Goal: Task Accomplishment & Management: Complete application form

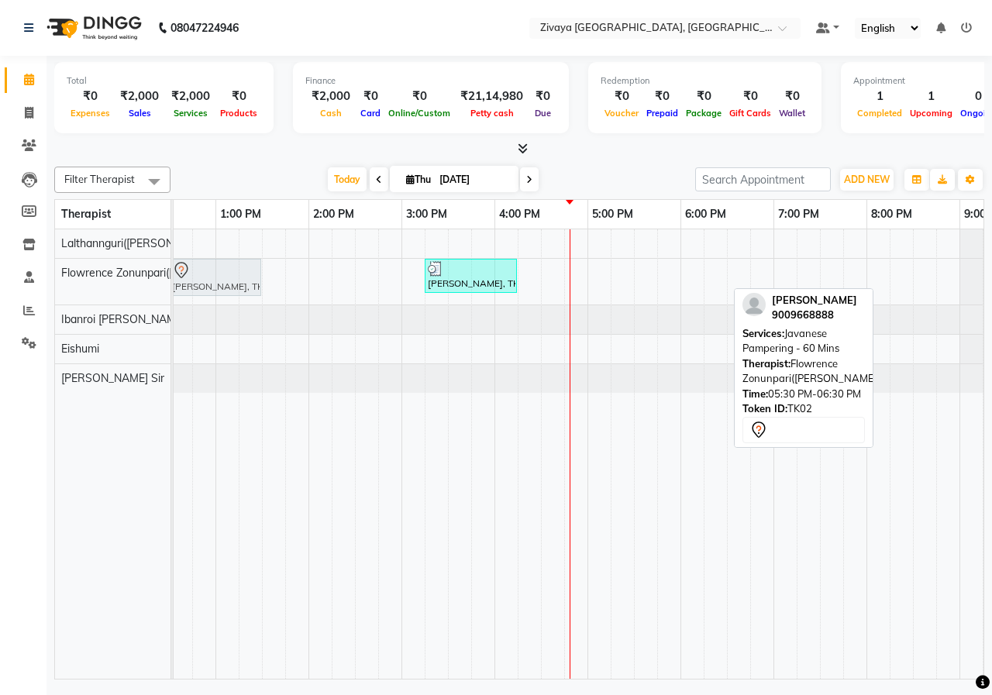
drag, startPoint x: 680, startPoint y: 275, endPoint x: 222, endPoint y: 292, distance: 457.7
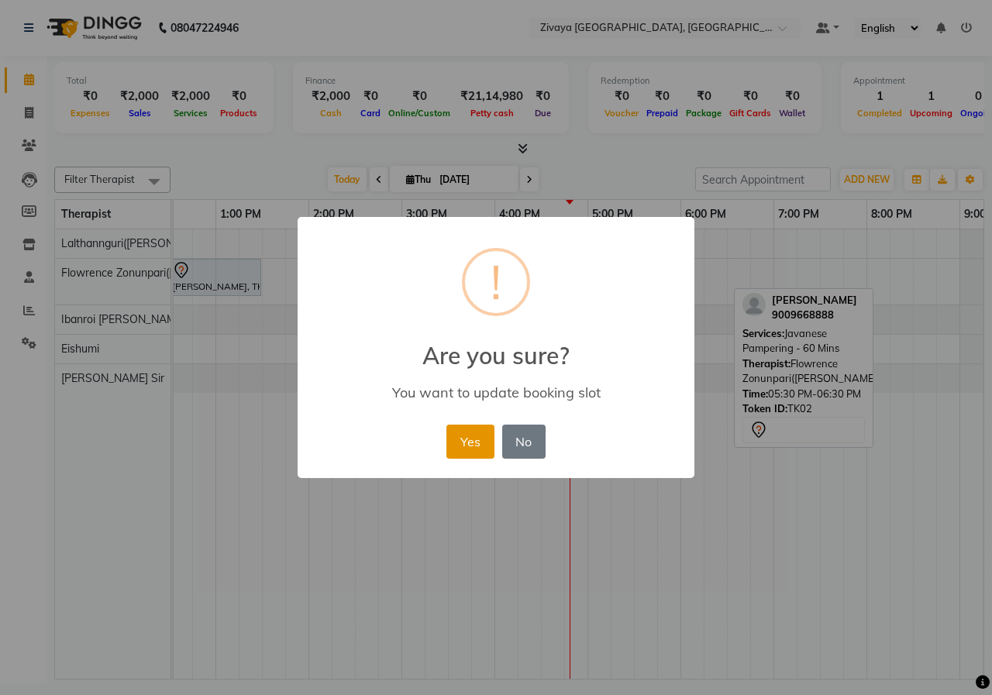
click at [477, 437] on button "Yes" at bounding box center [469, 442] width 47 height 34
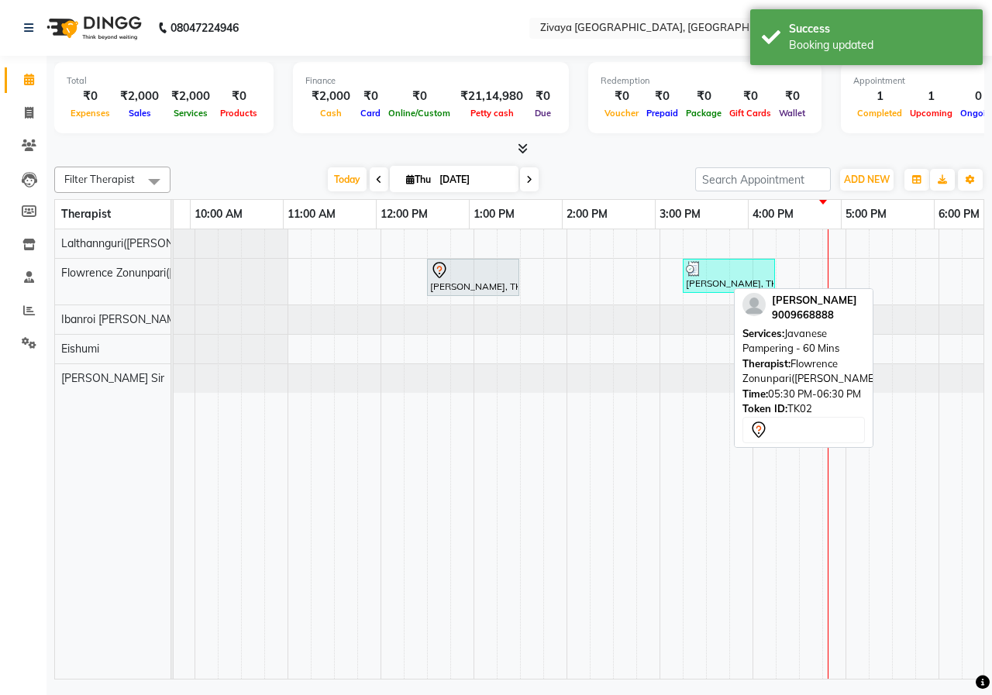
scroll to position [0, 165]
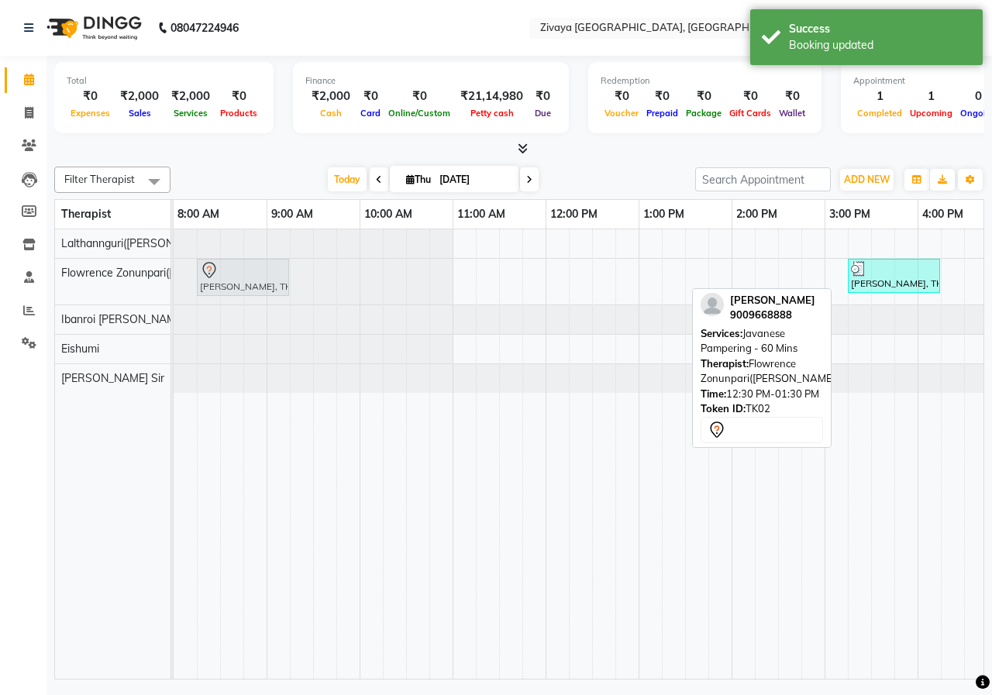
drag, startPoint x: 646, startPoint y: 278, endPoint x: 240, endPoint y: 283, distance: 406.2
click at [174, 283] on div "[PERSON_NAME], TK02, 12:30 PM-01:30 PM, Javanese Pampering - 60 Mins [PERSON_NA…" at bounding box center [174, 282] width 0 height 46
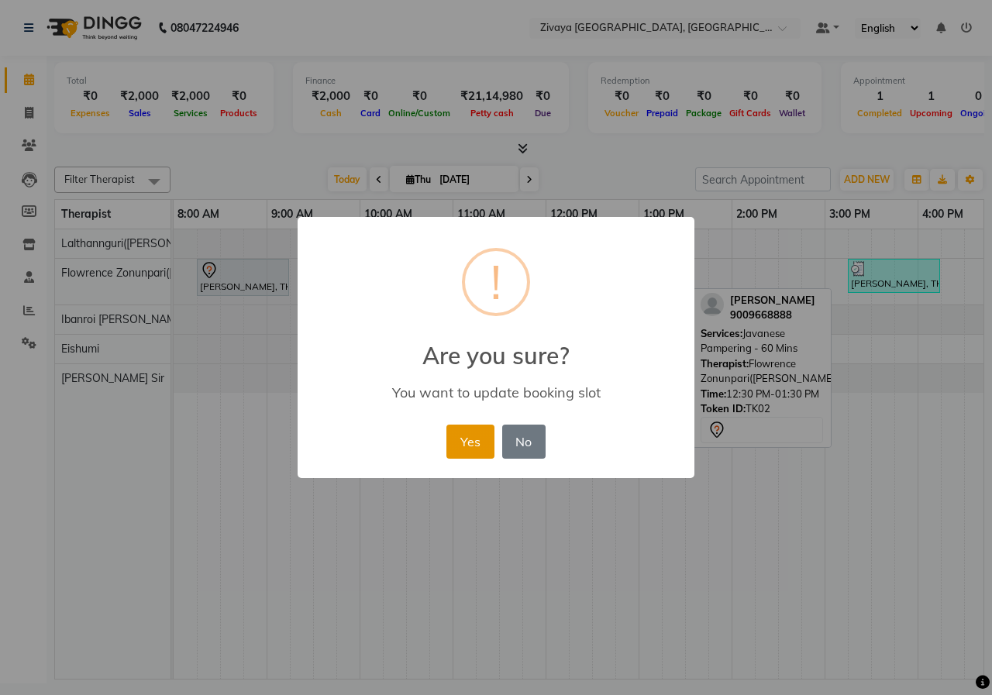
click at [468, 436] on button "Yes" at bounding box center [469, 442] width 47 height 34
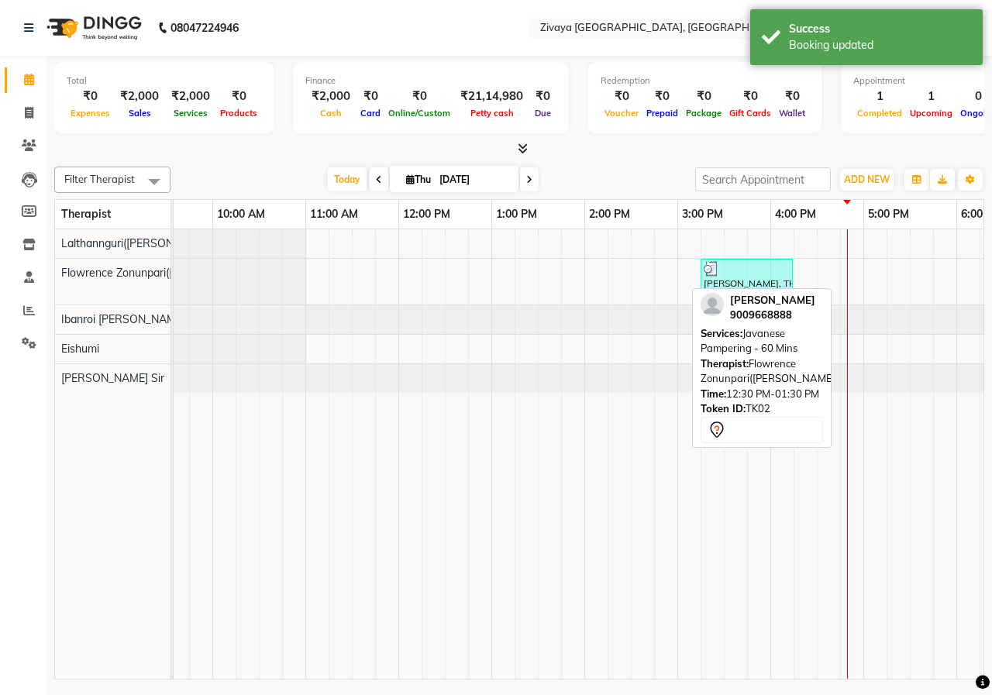
click at [795, 349] on span "Javanese Pampering - 60 Mins" at bounding box center [749, 341] width 97 height 28
click at [409, 443] on td at bounding box center [409, 454] width 23 height 450
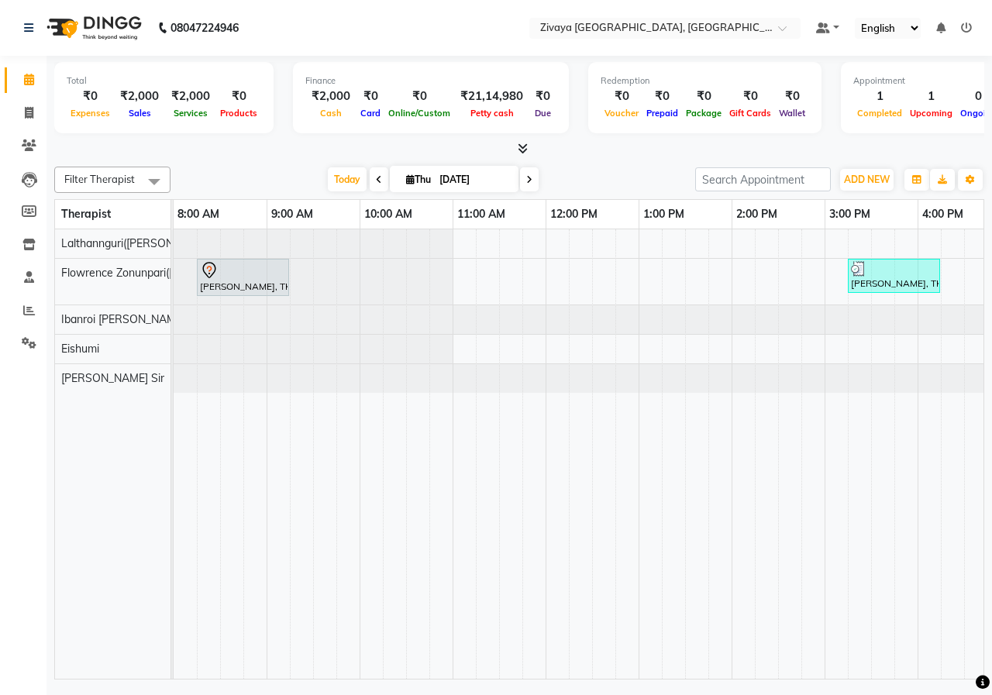
click at [444, 666] on td at bounding box center [440, 454] width 23 height 450
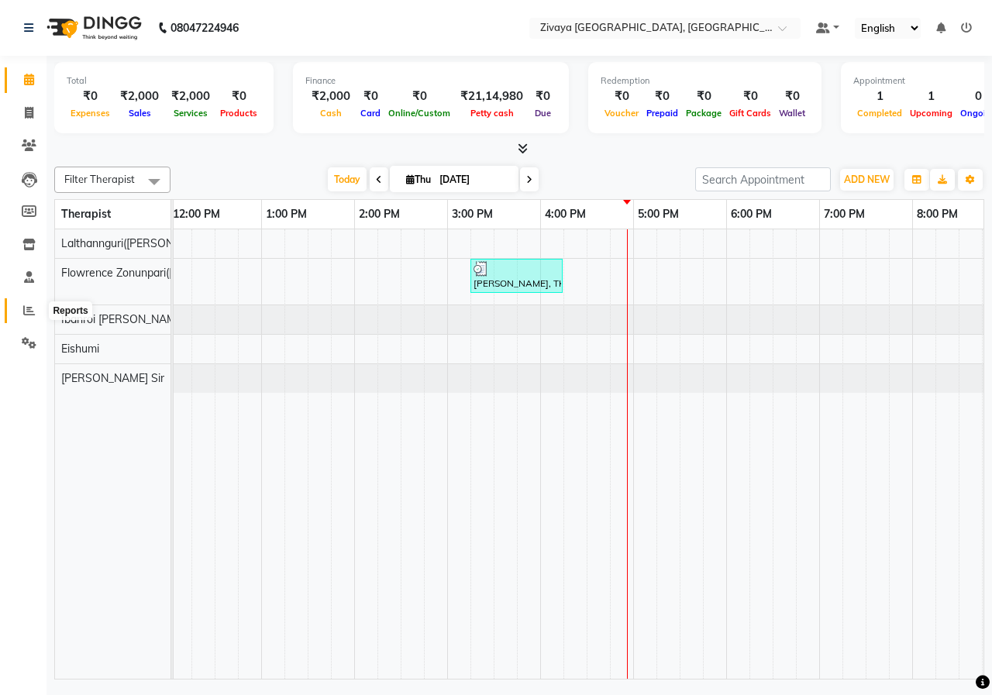
click at [27, 305] on icon at bounding box center [29, 311] width 12 height 12
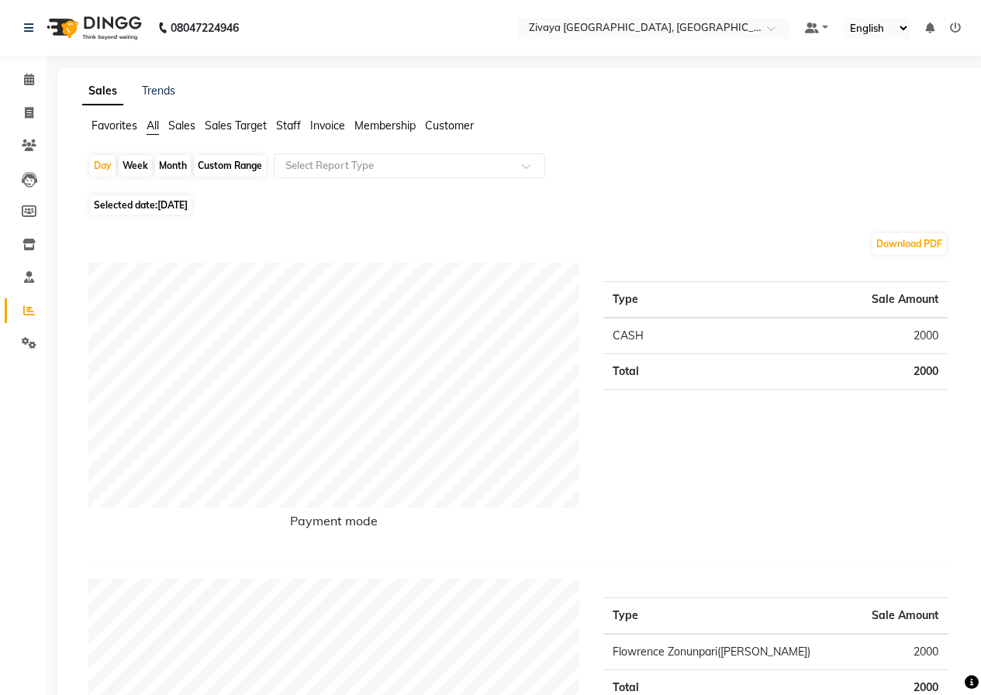
click at [100, 33] on img at bounding box center [93, 27] width 106 height 43
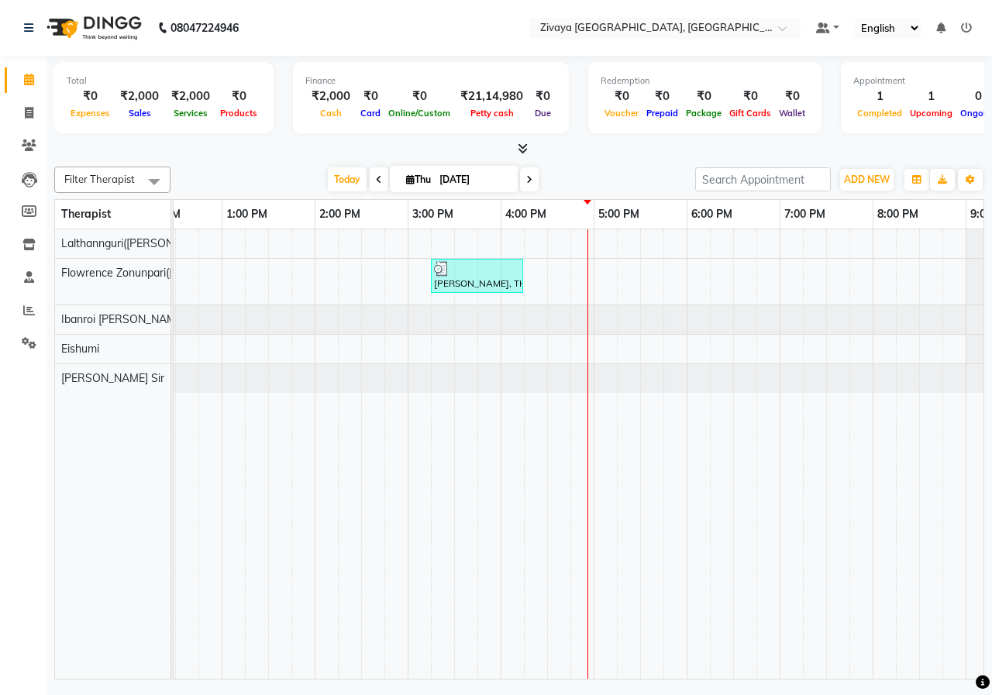
scroll to position [0, 329]
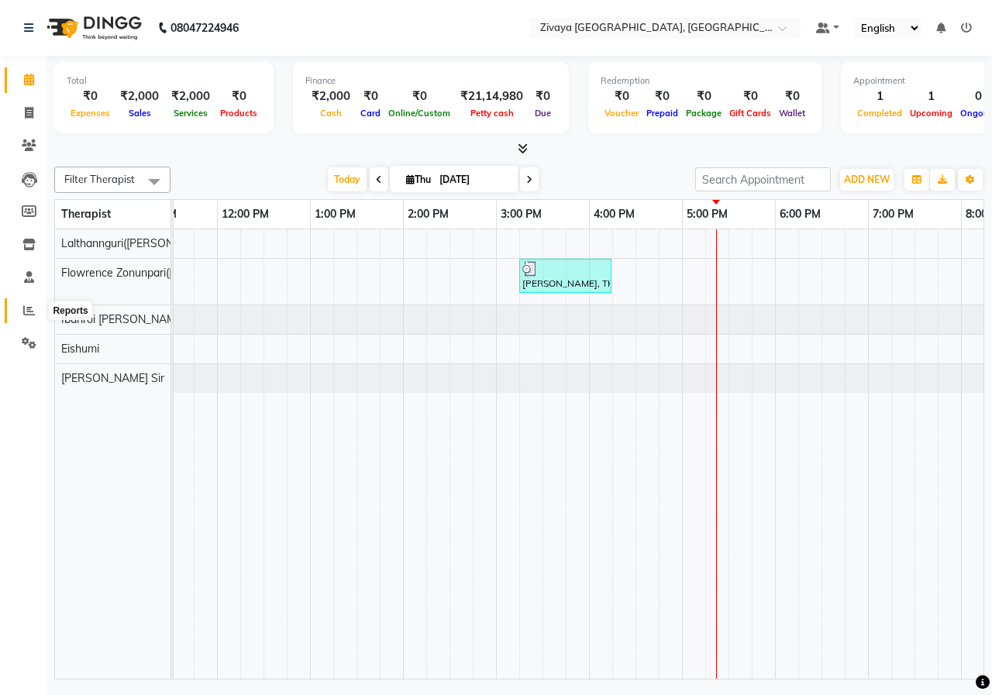
click at [34, 303] on span at bounding box center [29, 311] width 27 height 18
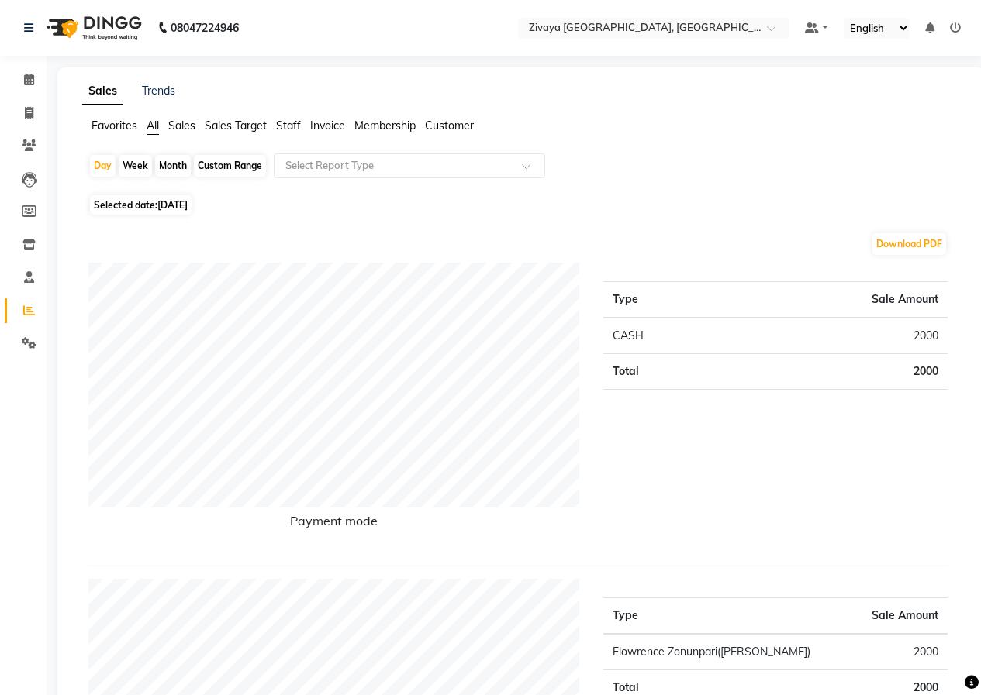
click at [100, 27] on img at bounding box center [93, 27] width 106 height 43
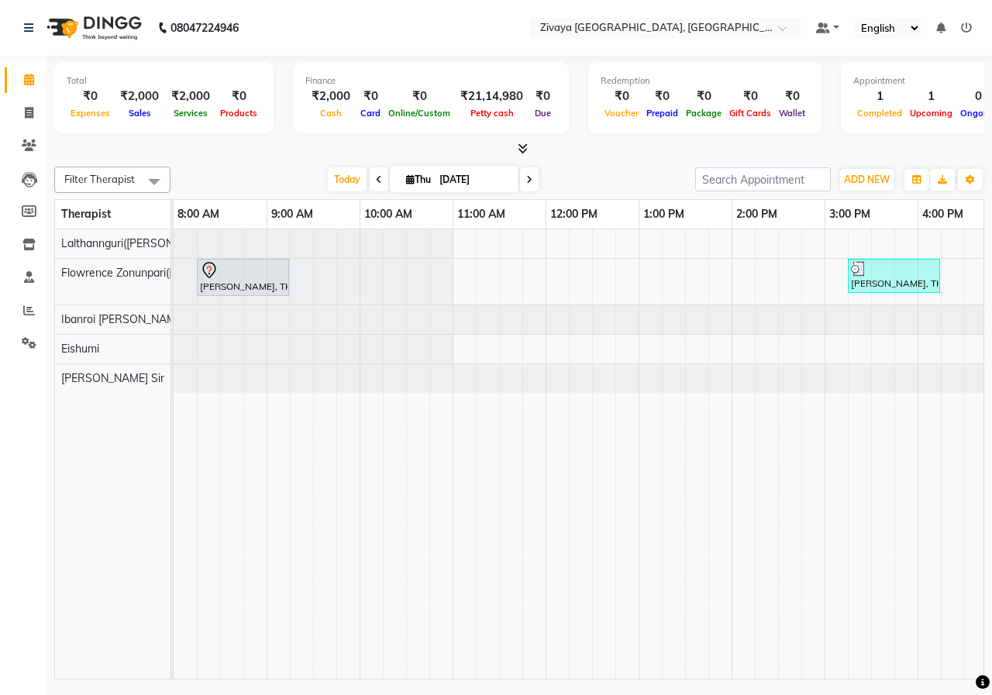
click at [516, 665] on td at bounding box center [510, 454] width 23 height 450
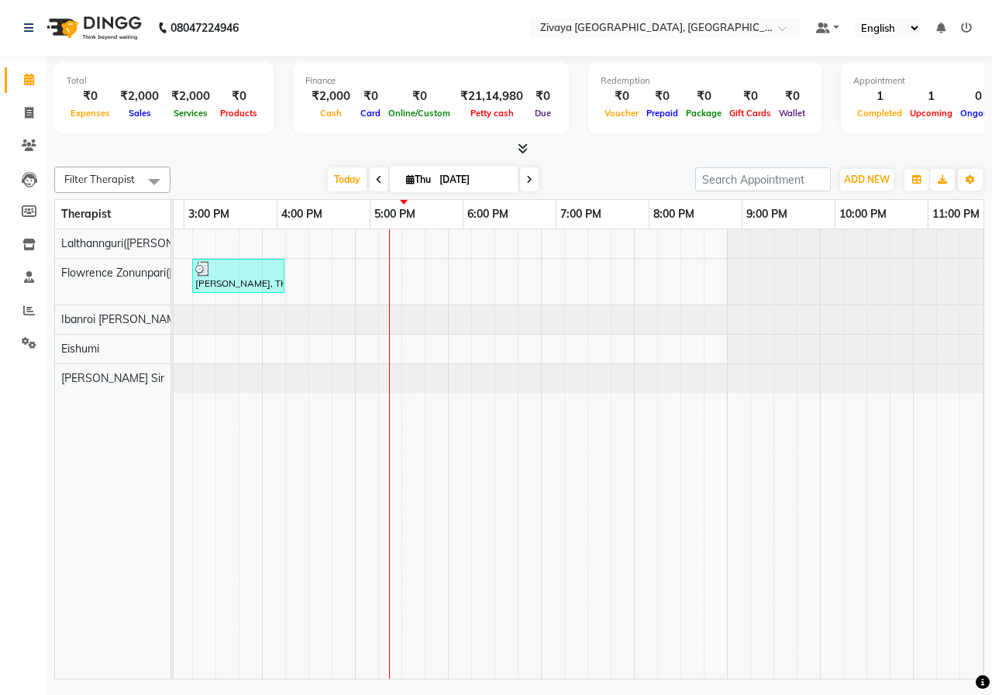
scroll to position [0, 656]
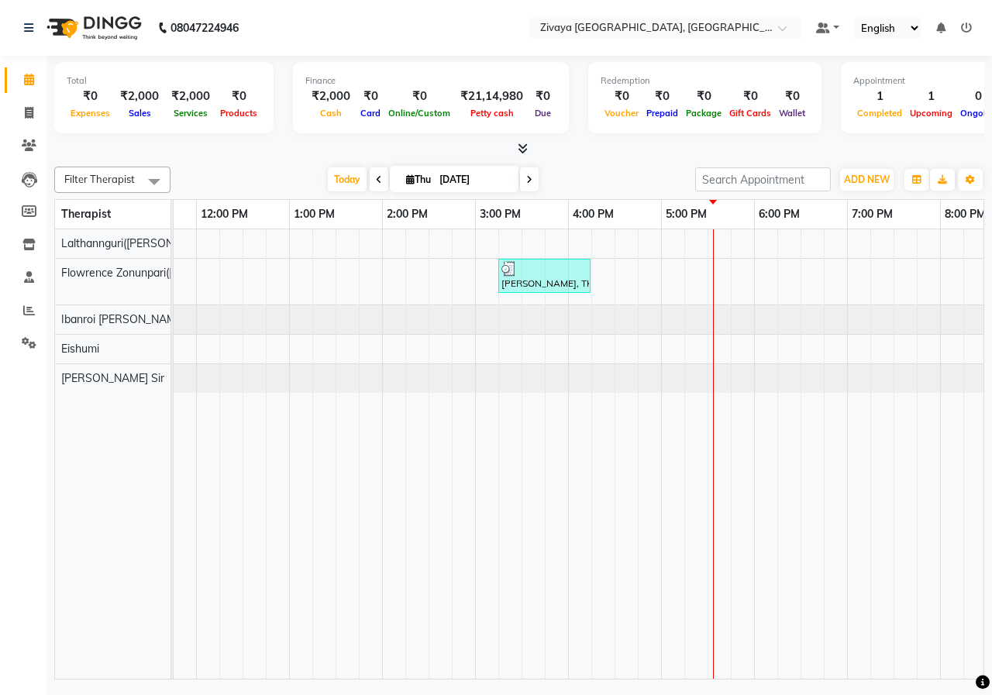
click at [377, 182] on icon at bounding box center [379, 179] width 6 height 9
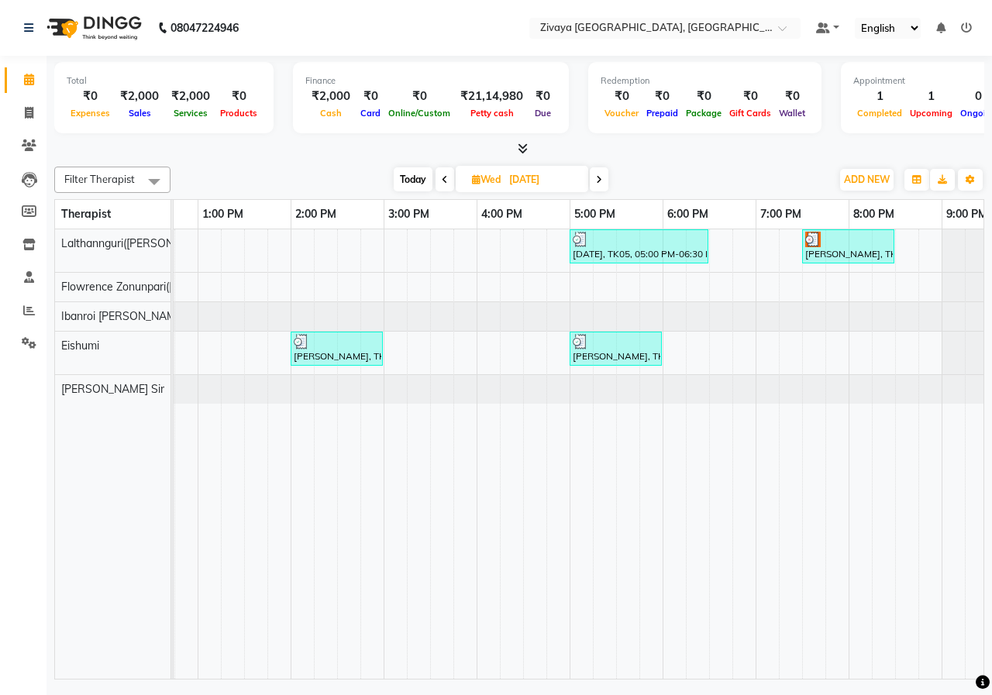
scroll to position [0, 491]
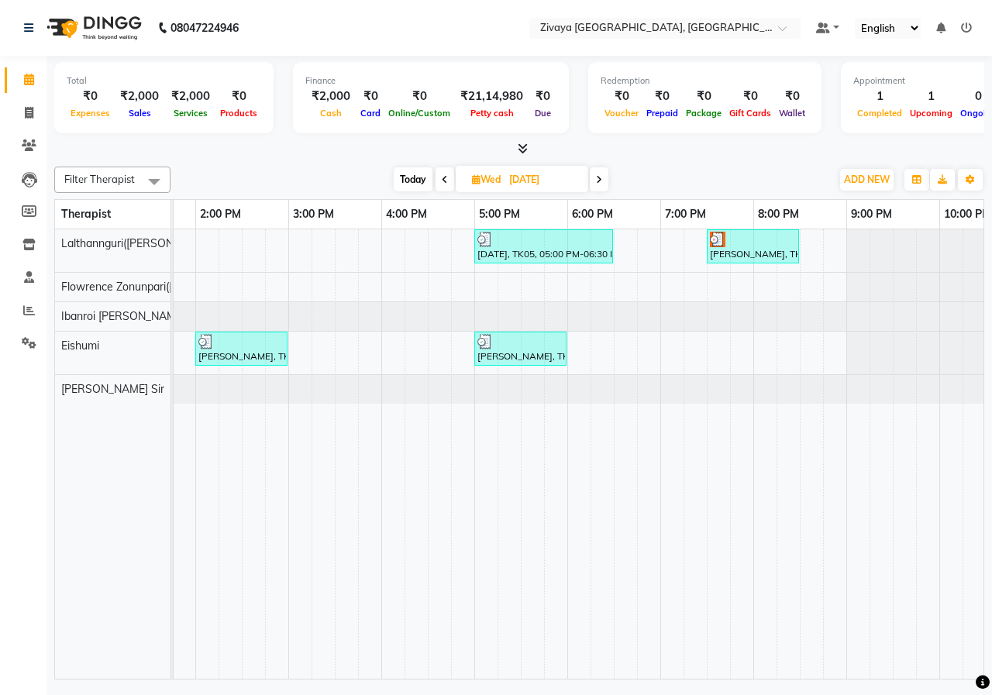
click at [446, 184] on span at bounding box center [445, 179] width 19 height 24
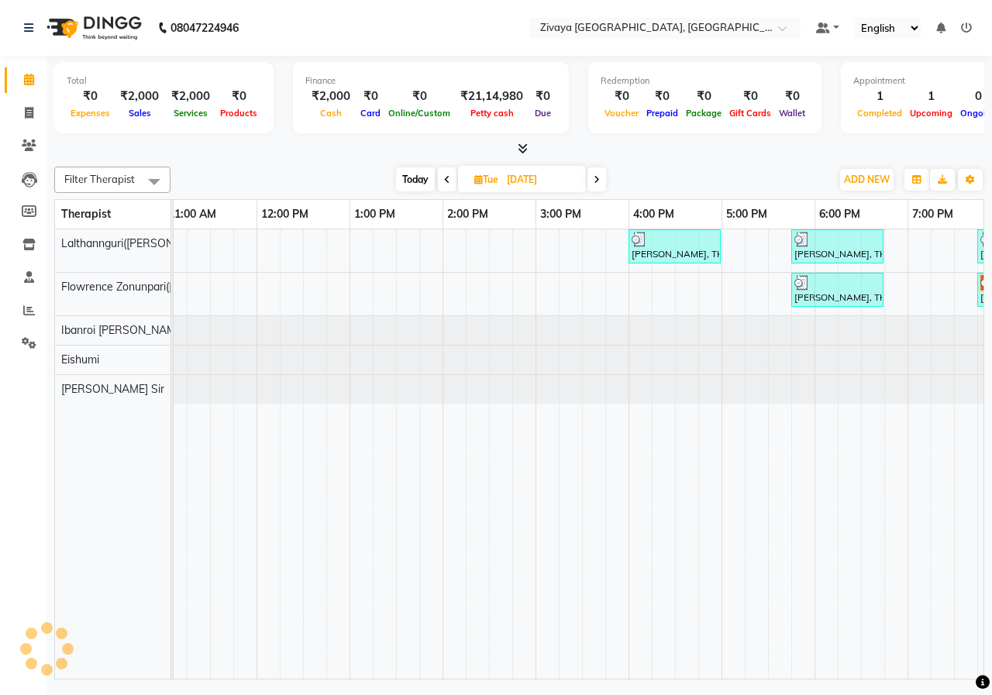
scroll to position [0, 199]
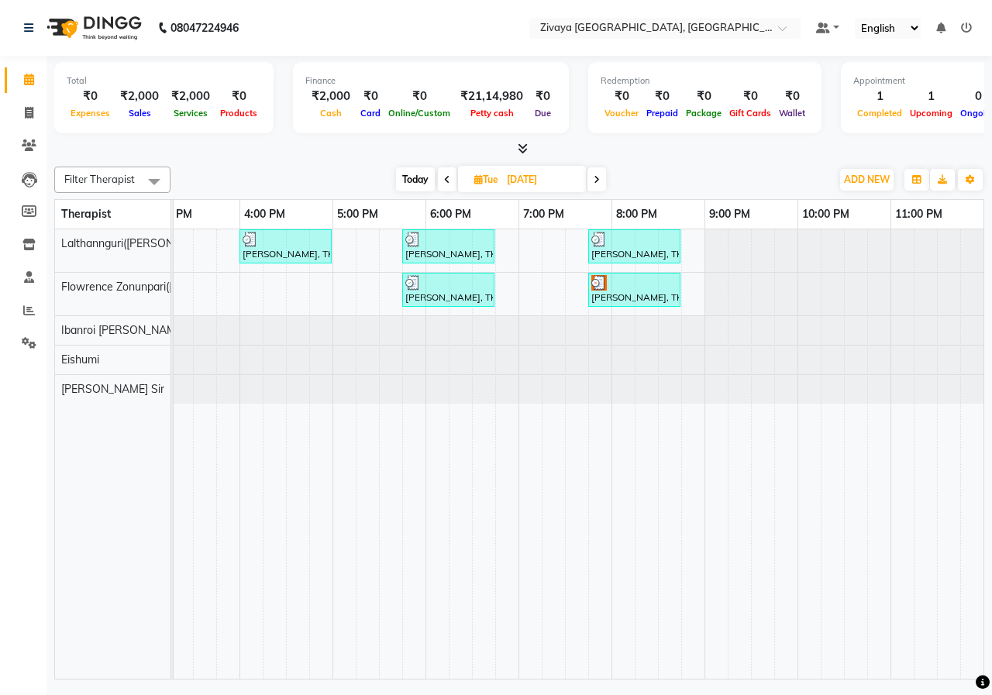
click at [596, 182] on icon at bounding box center [597, 179] width 6 height 9
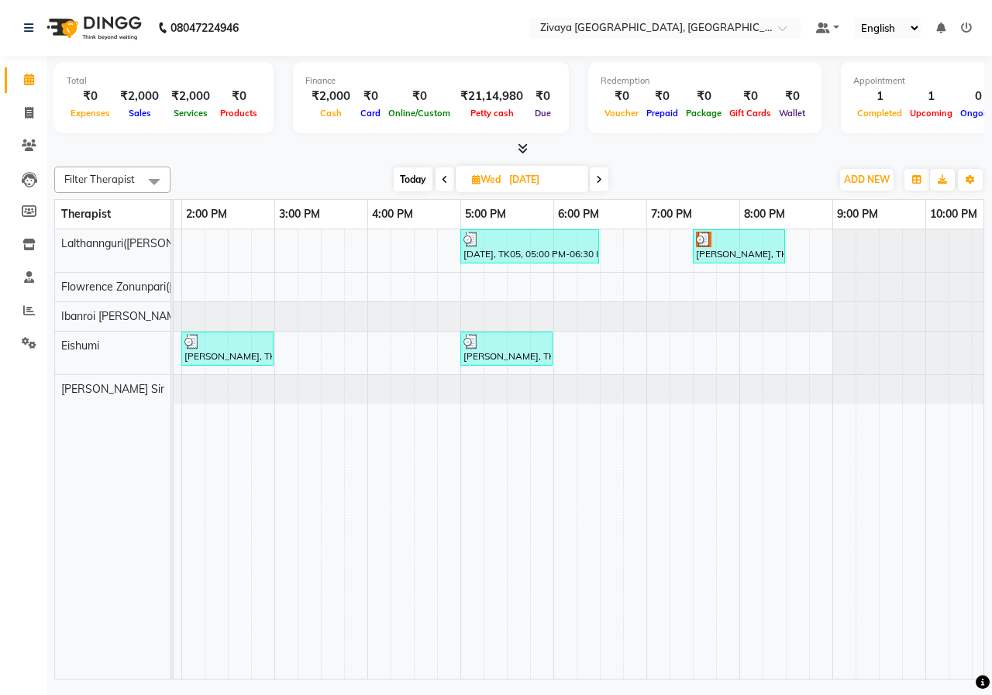
click at [605, 181] on span at bounding box center [599, 179] width 19 height 24
type input "[DATE]"
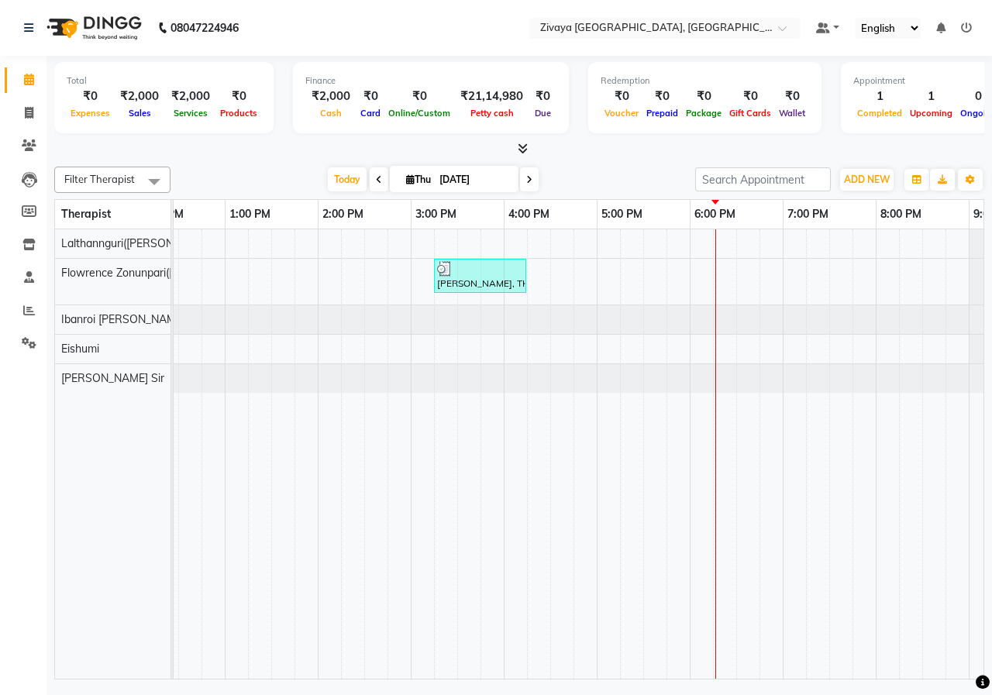
scroll to position [0, 417]
click at [29, 308] on icon at bounding box center [29, 311] width 12 height 12
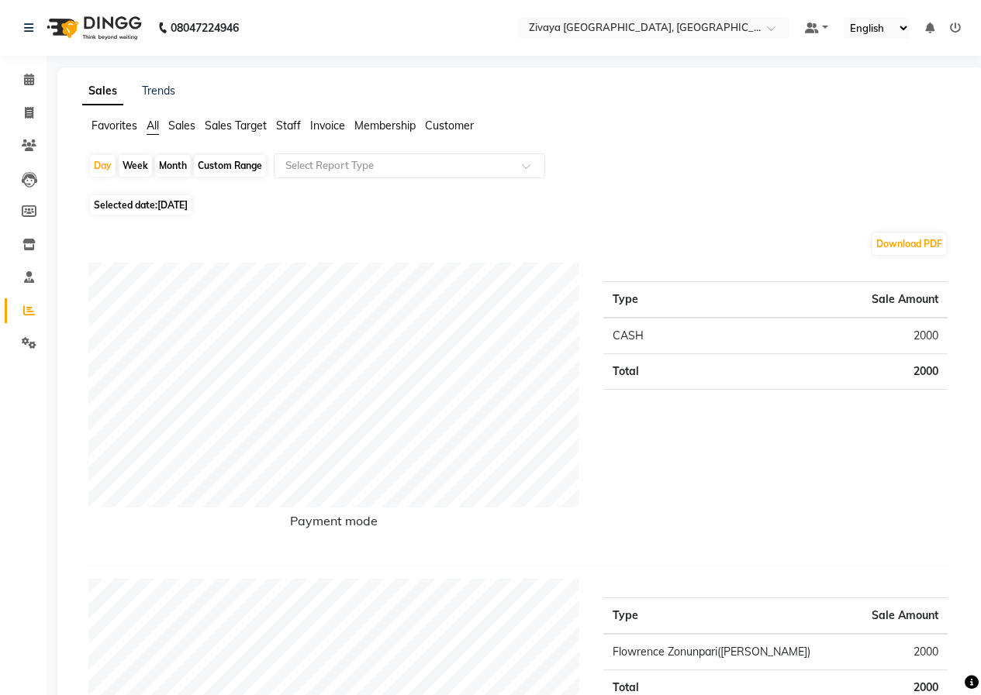
click at [175, 165] on div "Month" at bounding box center [173, 166] width 36 height 22
select select "9"
select select "2025"
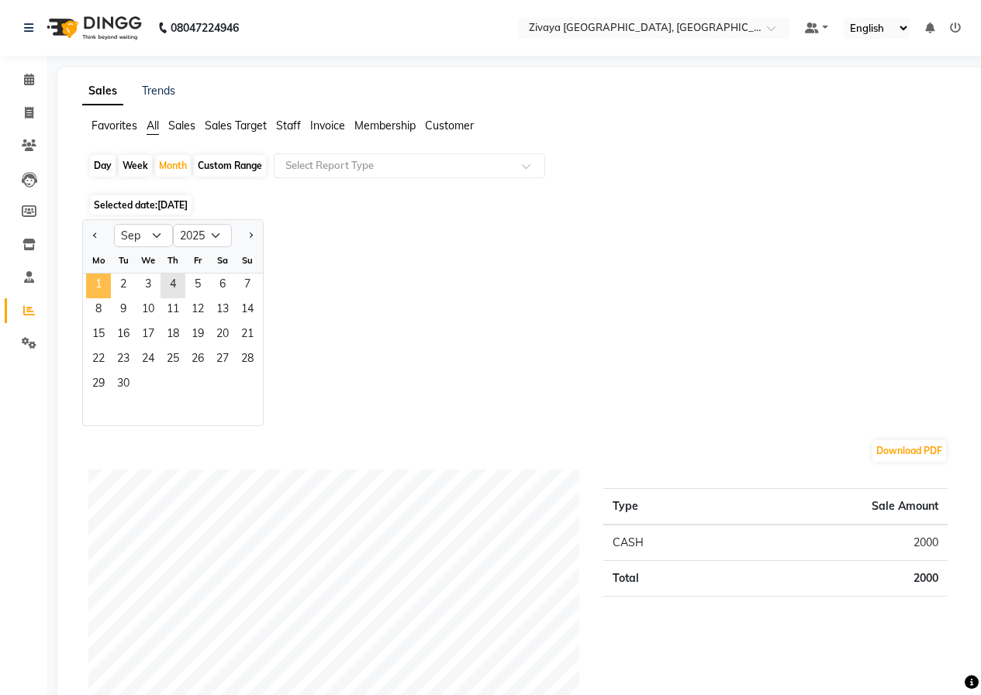
click at [98, 288] on span "1" at bounding box center [98, 286] width 25 height 25
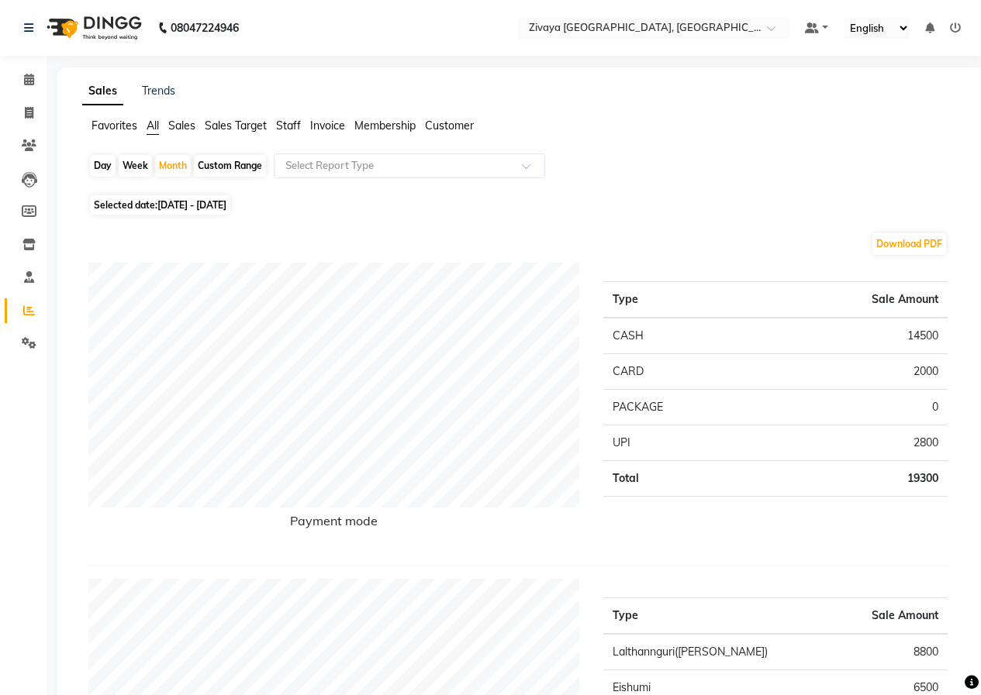
click at [167, 205] on span "[DATE] - [DATE]" at bounding box center [191, 205] width 69 height 12
select select "9"
select select "2025"
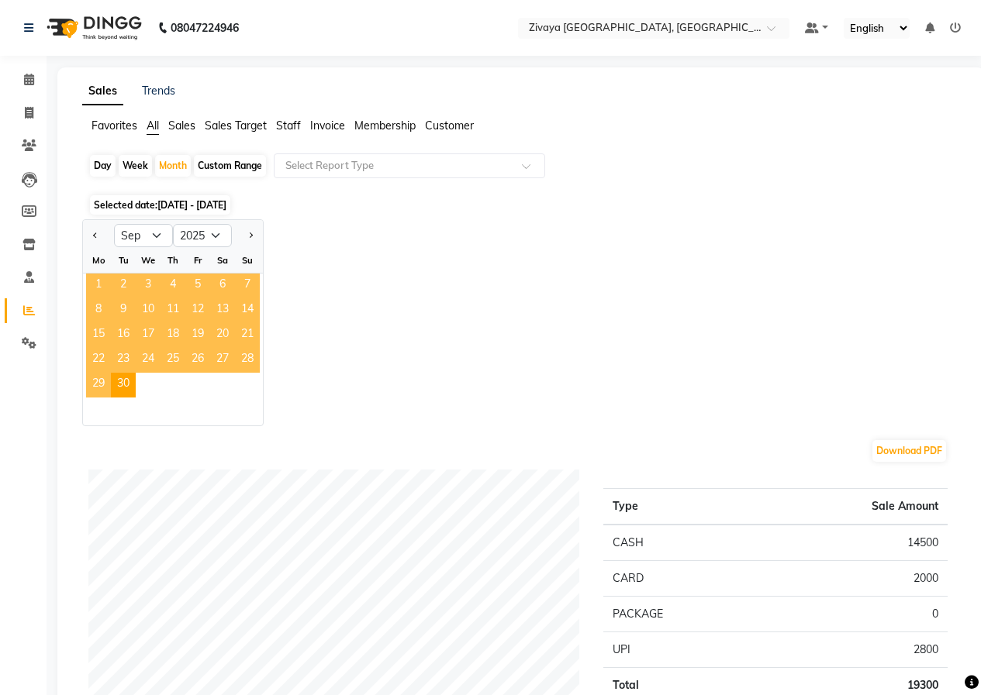
click at [99, 286] on span "1" at bounding box center [98, 286] width 25 height 25
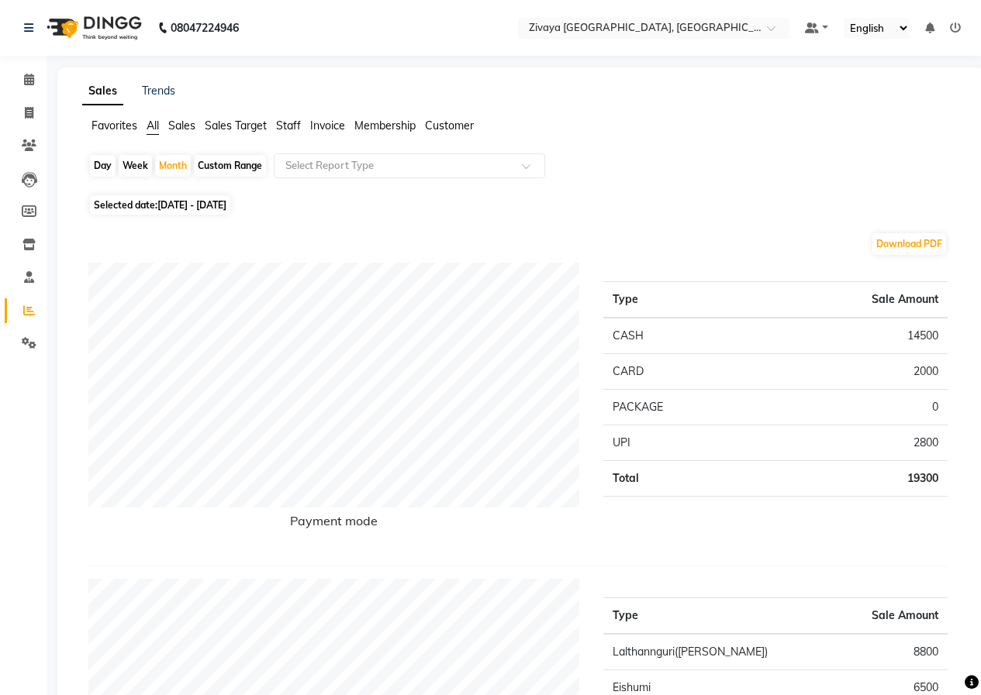
click at [261, 160] on div "Custom Range" at bounding box center [230, 166] width 72 height 22
select select "9"
select select "2025"
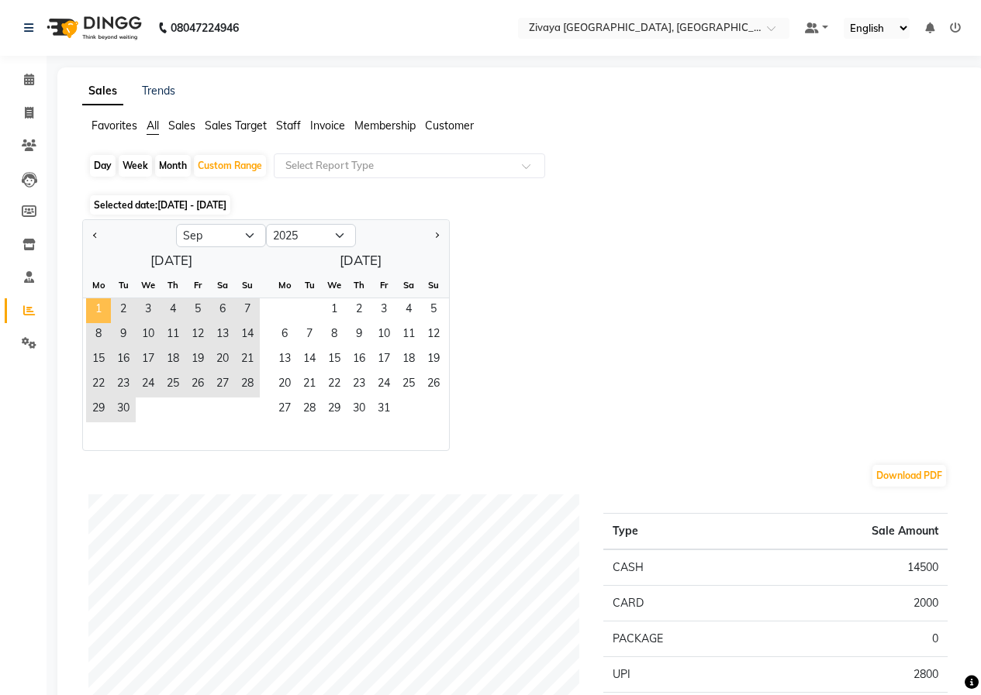
click at [91, 309] on span "1" at bounding box center [98, 310] width 25 height 25
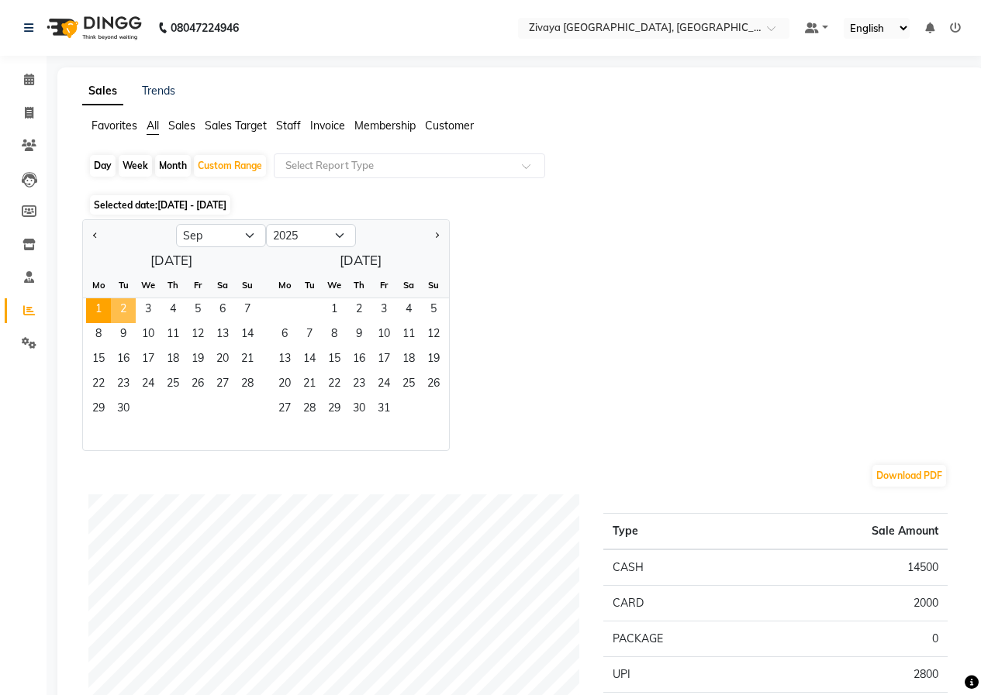
click at [123, 309] on span "2" at bounding box center [123, 310] width 25 height 25
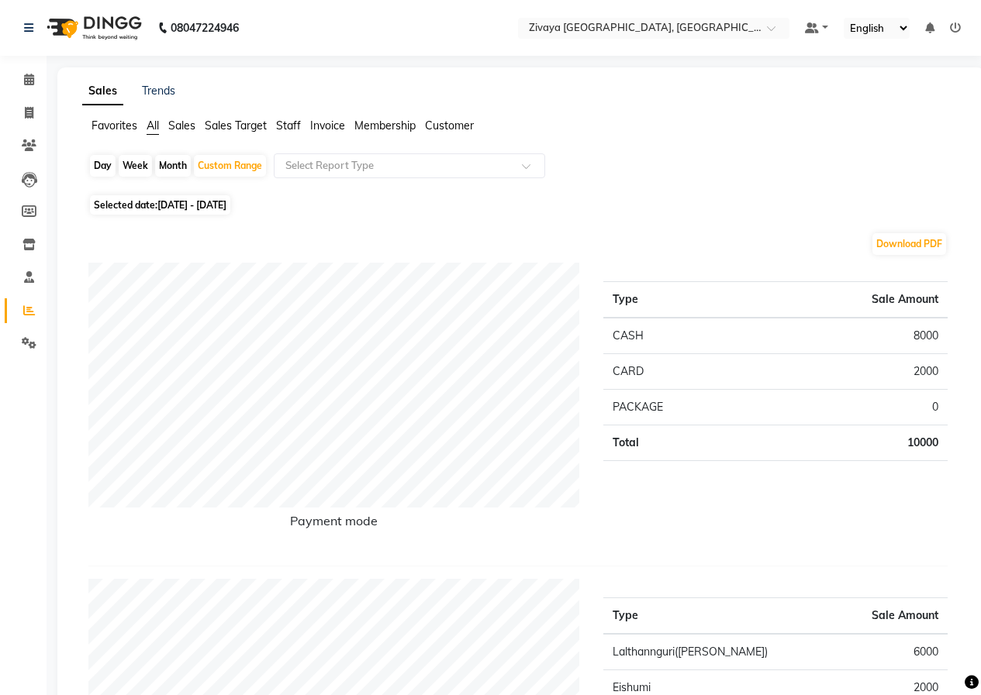
click at [111, 36] on img at bounding box center [93, 27] width 106 height 43
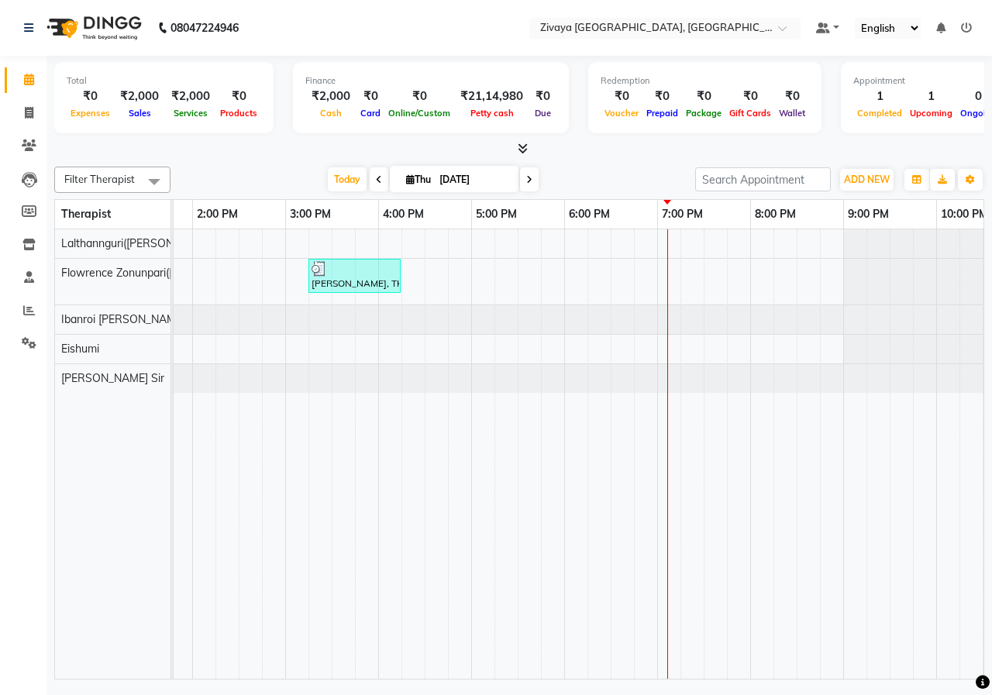
scroll to position [0, 543]
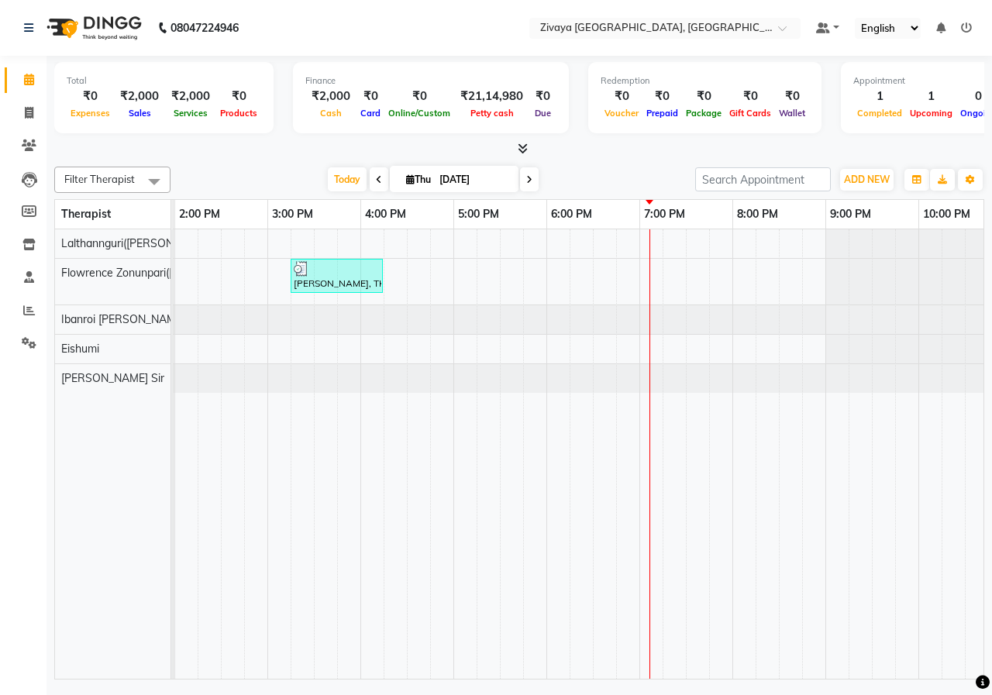
click at [715, 346] on div "[PERSON_NAME], TK02, 08:15 AM-09:15 AM, Javanese Pampering - 60 Mins [PERSON_NA…" at bounding box center [360, 454] width 1488 height 450
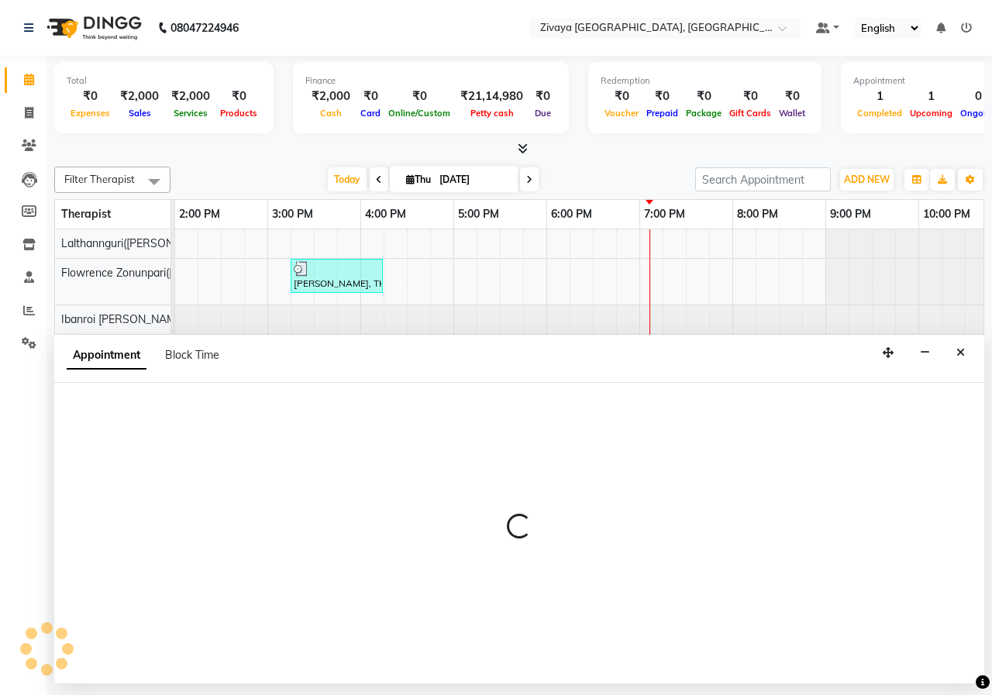
select select "79832"
select select "1185"
select select "tentative"
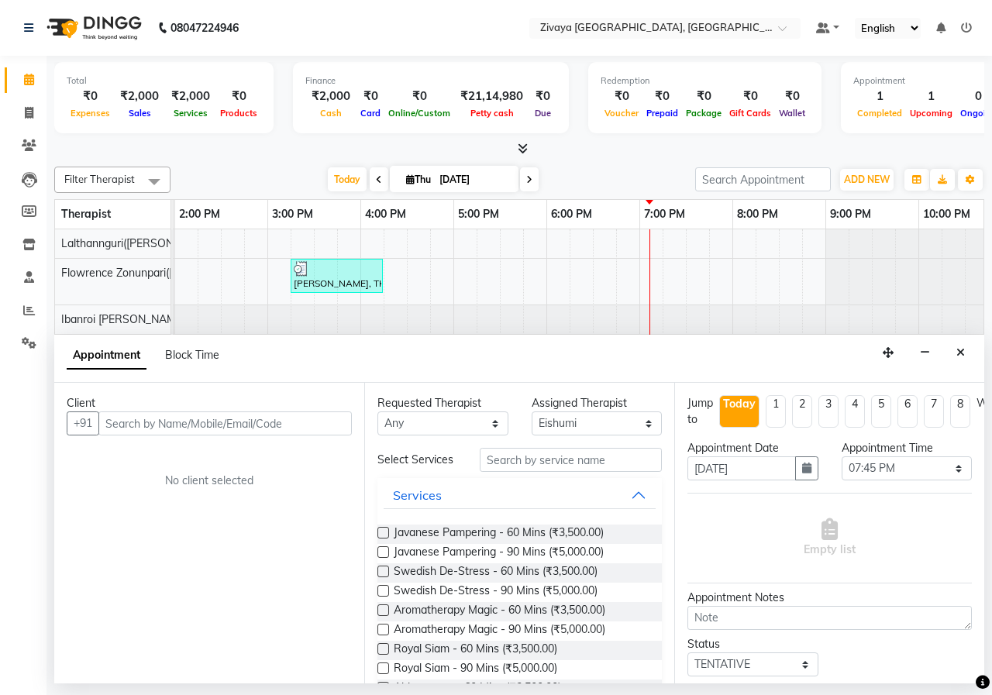
click at [326, 425] on input "text" at bounding box center [224, 424] width 253 height 24
type input "8595154939"
click at [319, 427] on span "Add Client" at bounding box center [320, 423] width 52 height 14
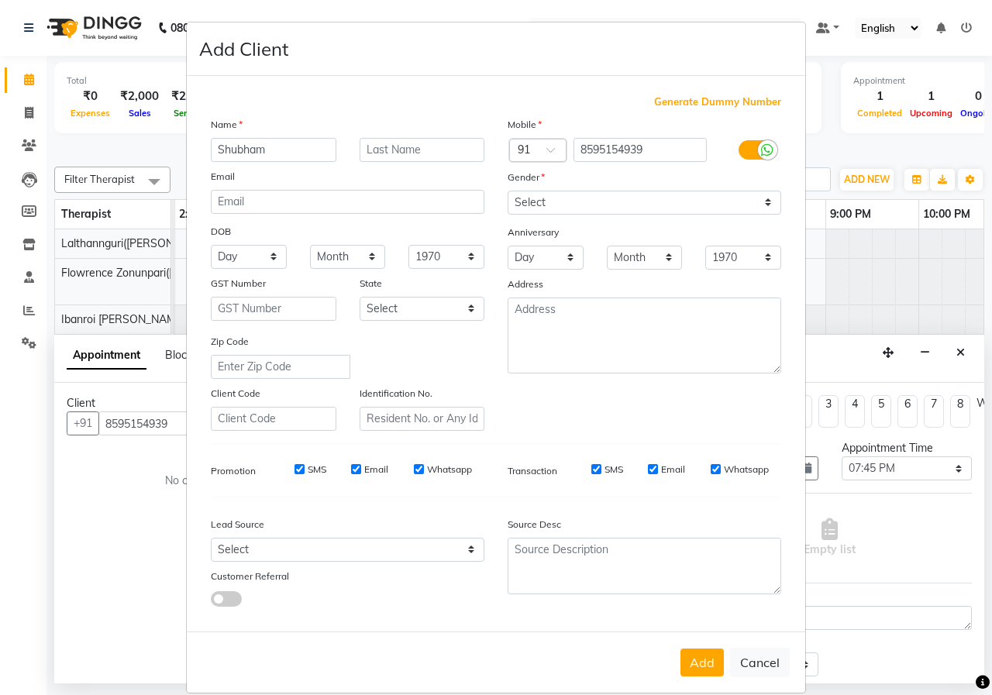
type input "Shubham"
type input "[PERSON_NAME]"
click at [599, 204] on select "Select [DEMOGRAPHIC_DATA] [DEMOGRAPHIC_DATA] Other Prefer Not To Say" at bounding box center [645, 203] width 274 height 24
select select "[DEMOGRAPHIC_DATA]"
click at [508, 191] on select "Select [DEMOGRAPHIC_DATA] [DEMOGRAPHIC_DATA] Other Prefer Not To Say" at bounding box center [645, 203] width 274 height 24
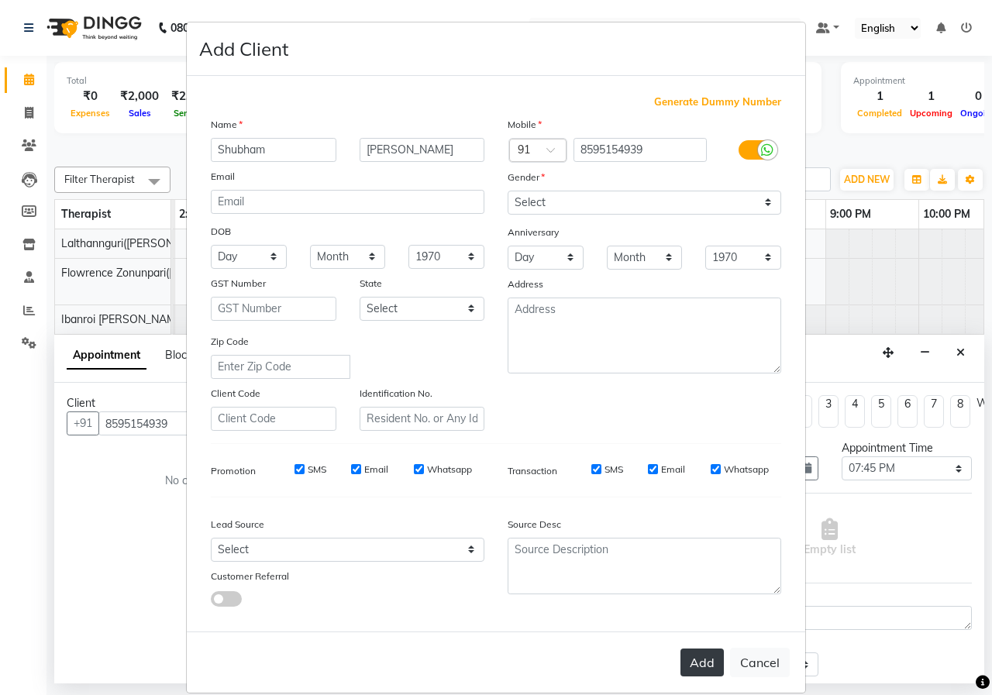
click at [695, 660] on button "Add" at bounding box center [702, 663] width 43 height 28
select select
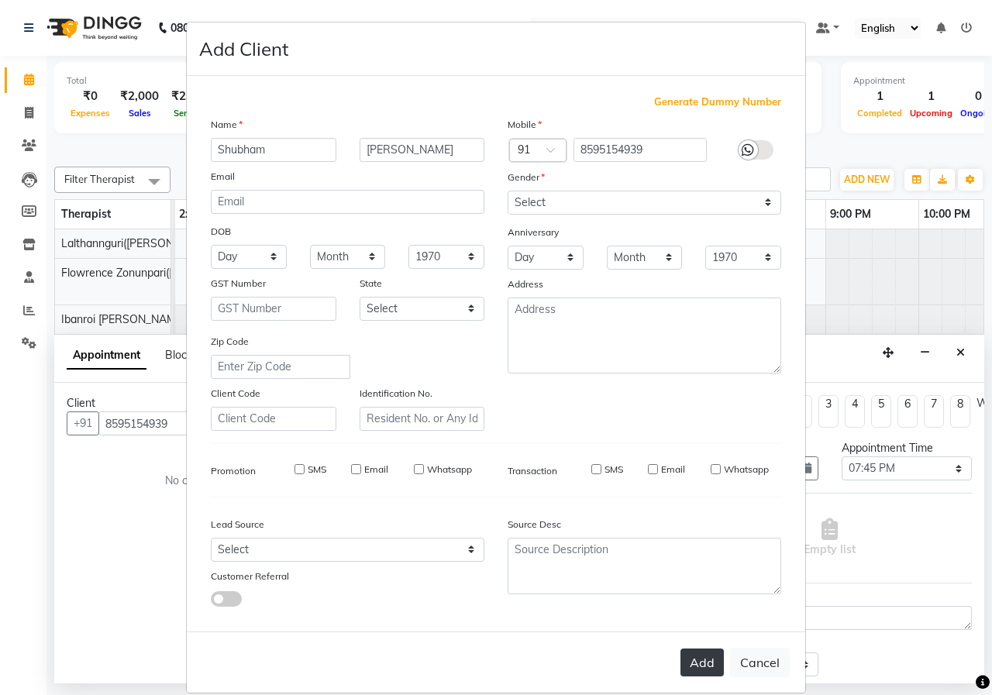
select select
checkbox input "false"
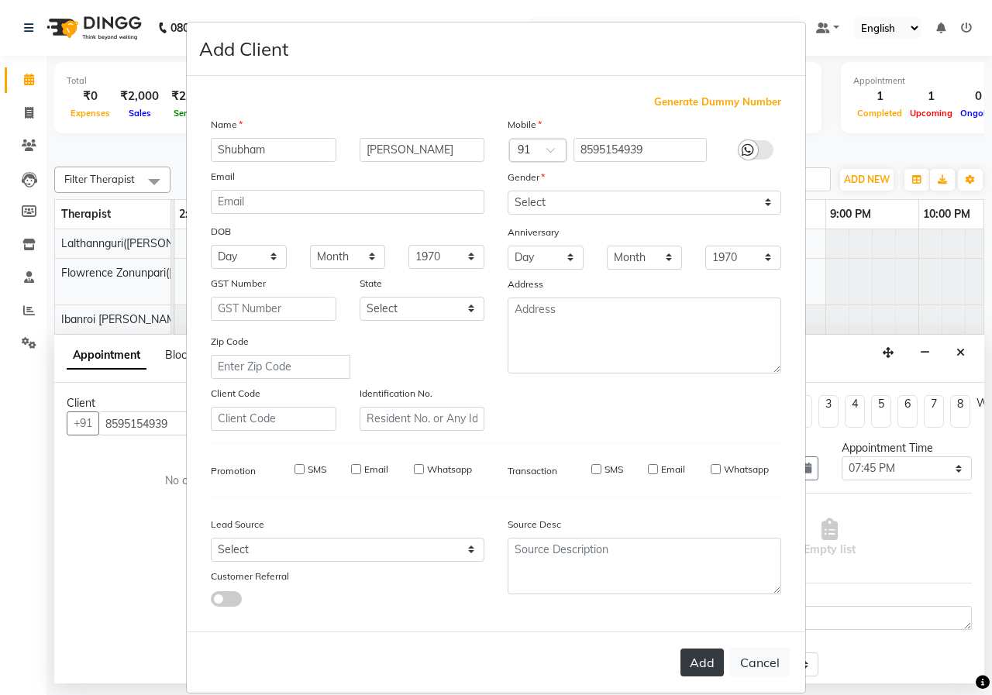
checkbox input "false"
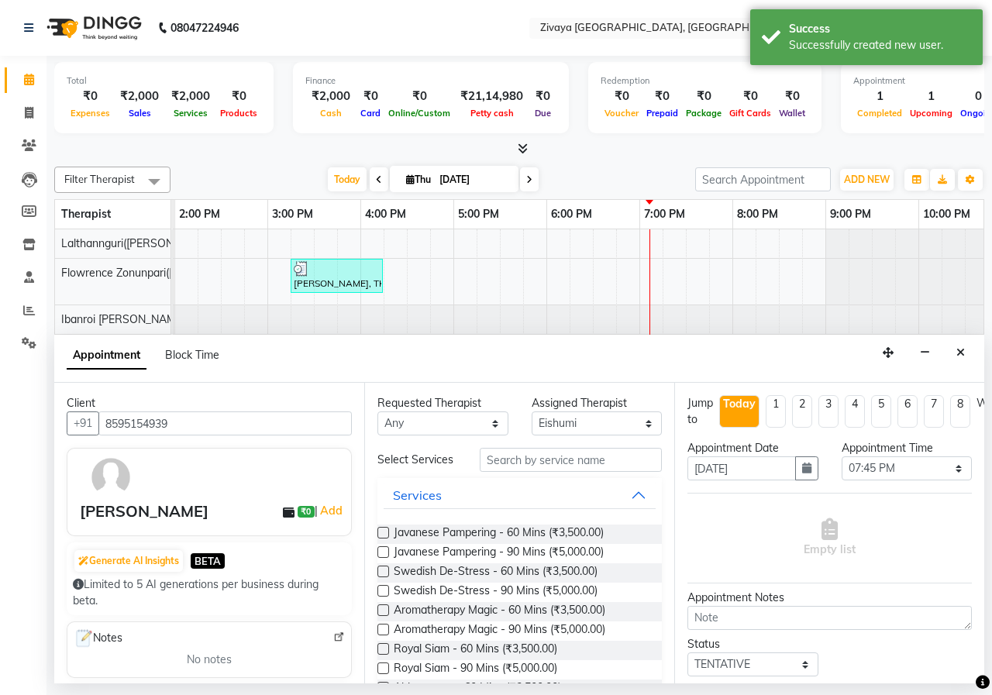
click at [384, 530] on label at bounding box center [383, 533] width 12 height 12
click at [384, 530] on input "checkbox" at bounding box center [382, 534] width 10 height 10
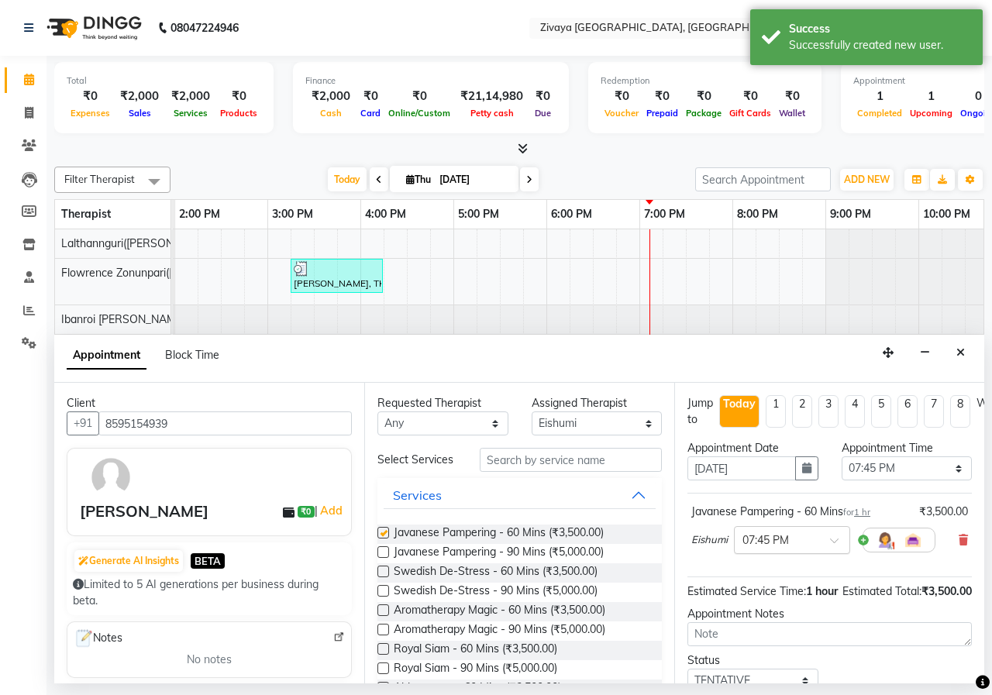
scroll to position [0, 0]
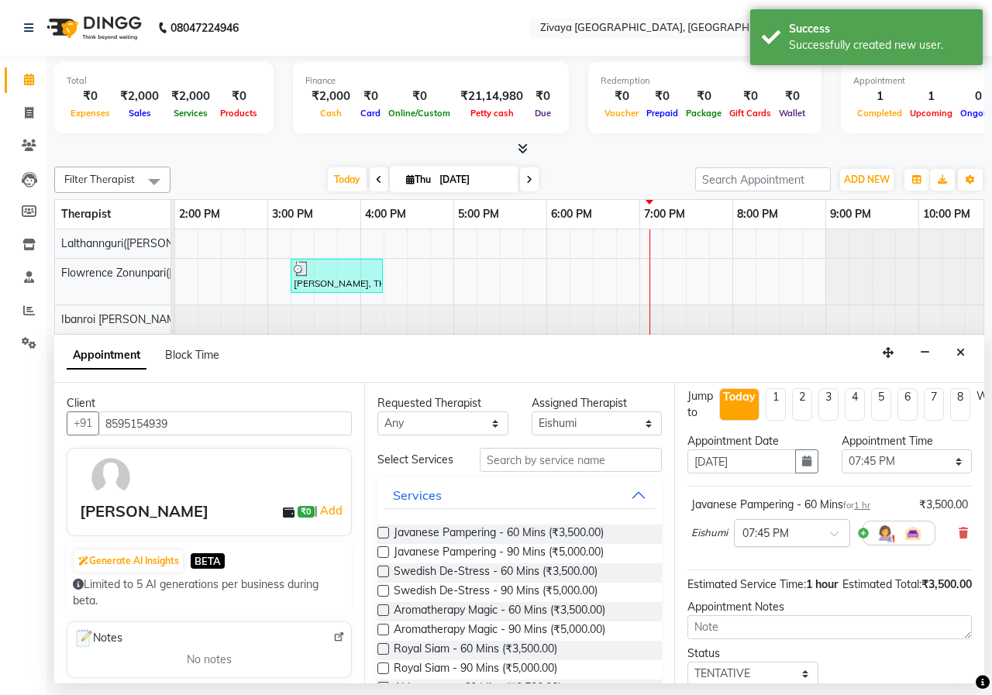
checkbox input "false"
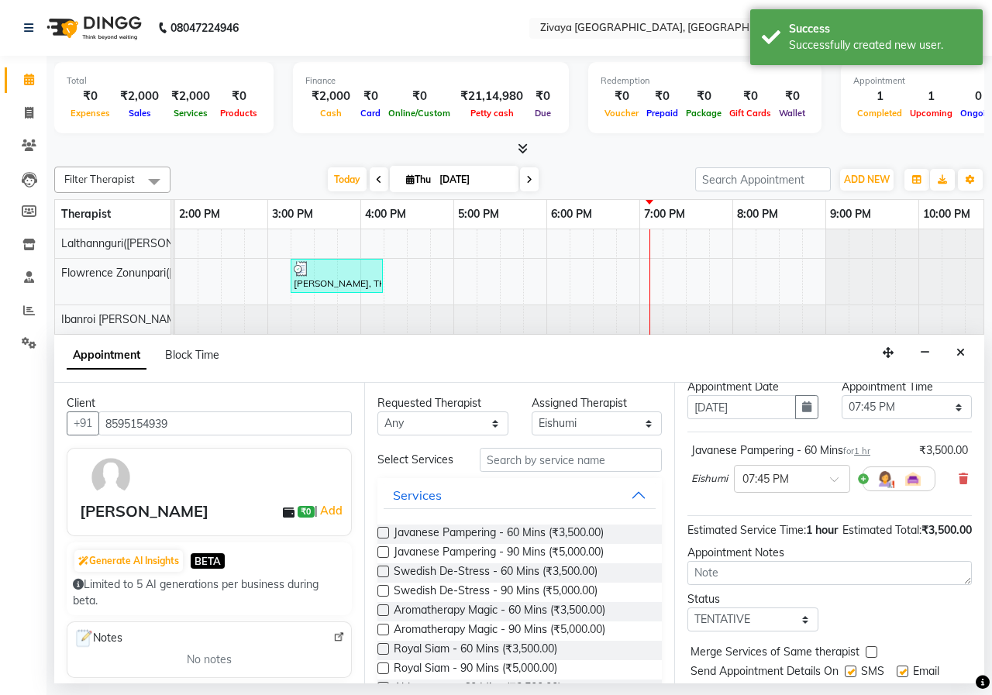
scroll to position [135, 0]
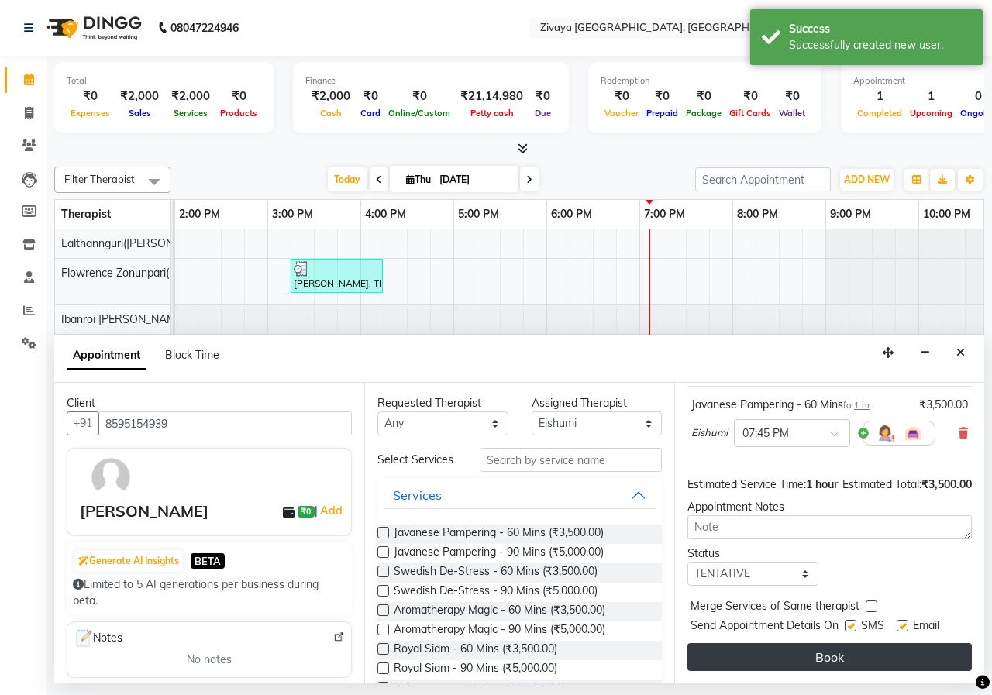
click at [870, 643] on button "Book" at bounding box center [830, 657] width 284 height 28
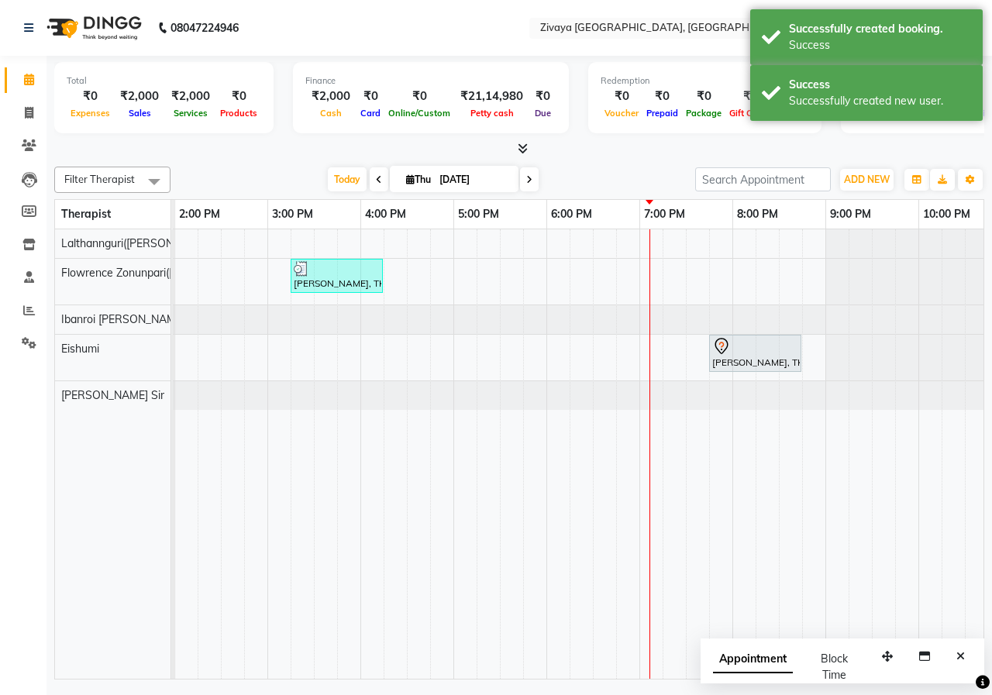
click at [747, 659] on span "Appointment" at bounding box center [753, 660] width 80 height 28
select select "tentative"
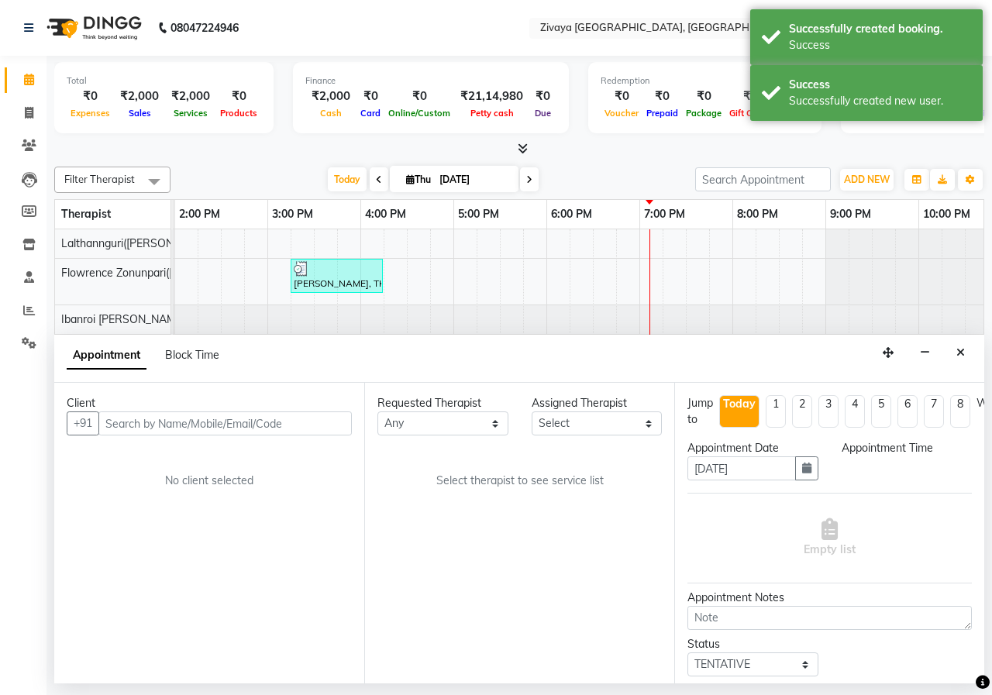
click at [960, 359] on button "Close" at bounding box center [961, 353] width 22 height 24
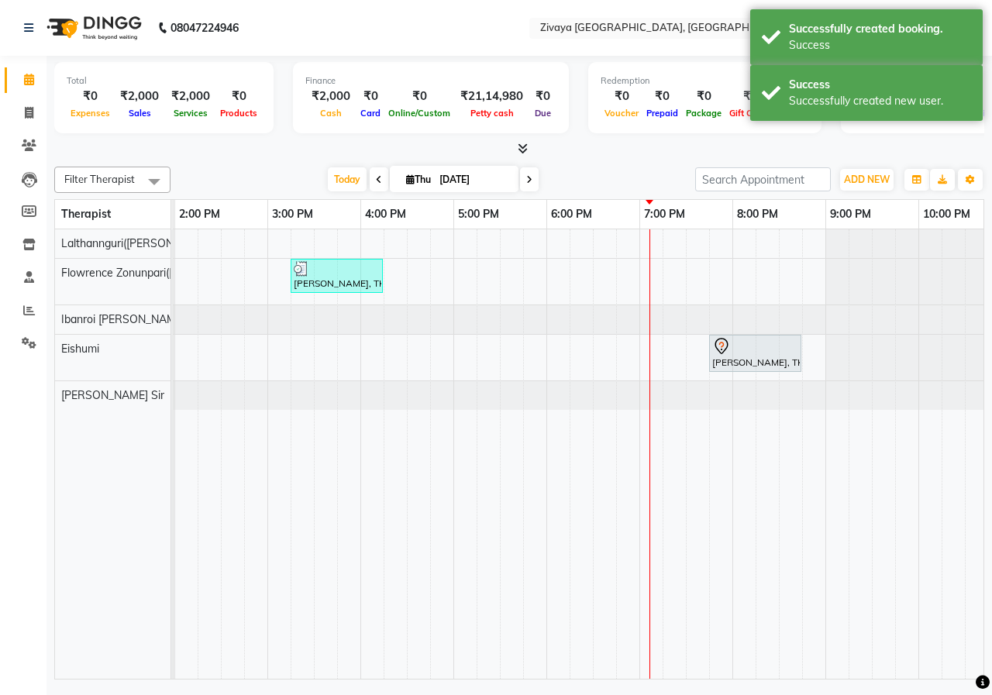
click at [618, 175] on div "[DATE] [DATE]" at bounding box center [432, 179] width 509 height 23
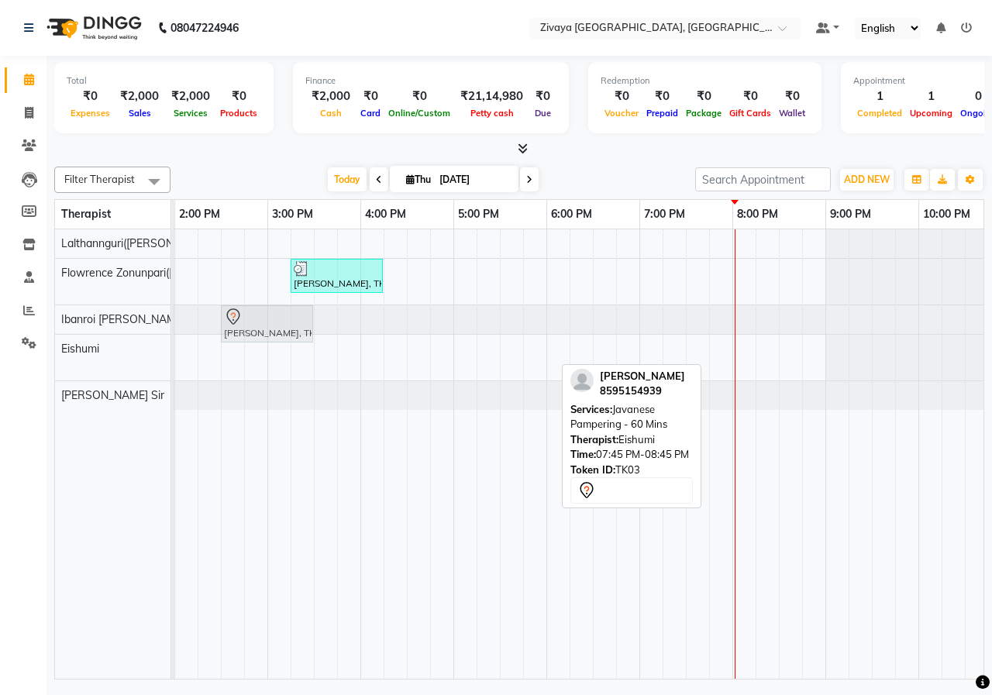
drag, startPoint x: 746, startPoint y: 361, endPoint x: 256, endPoint y: 326, distance: 491.2
click at [256, 326] on tbody "[PERSON_NAME], TK02, 08:15 AM-09:15 AM, Javanese Pampering - 60 Mins [PERSON_NA…" at bounding box center [360, 319] width 1488 height 181
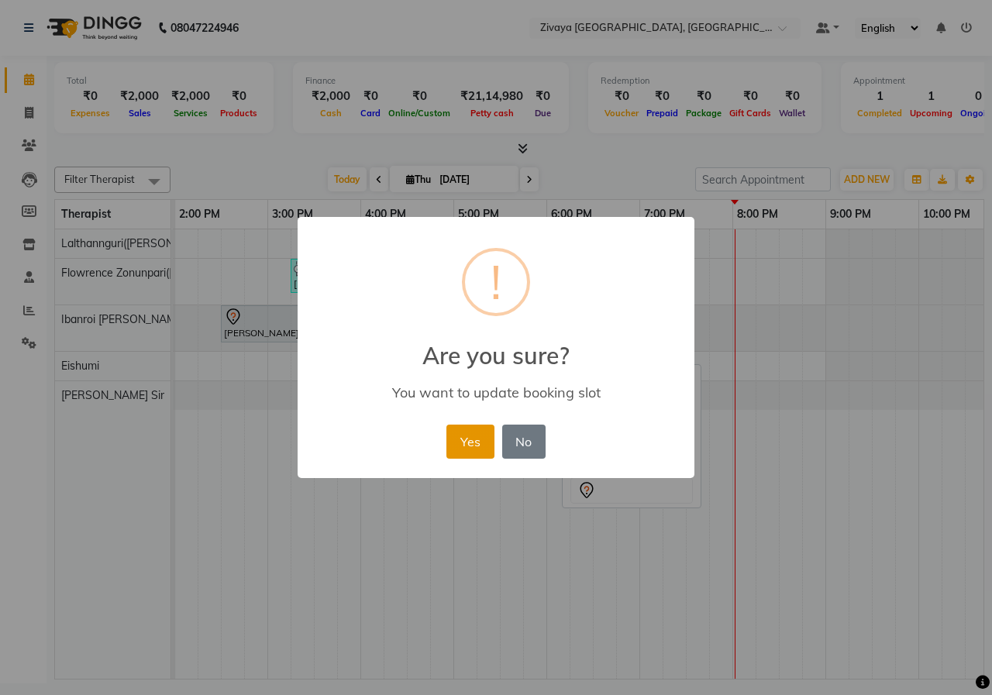
click at [480, 450] on button "Yes" at bounding box center [469, 442] width 47 height 34
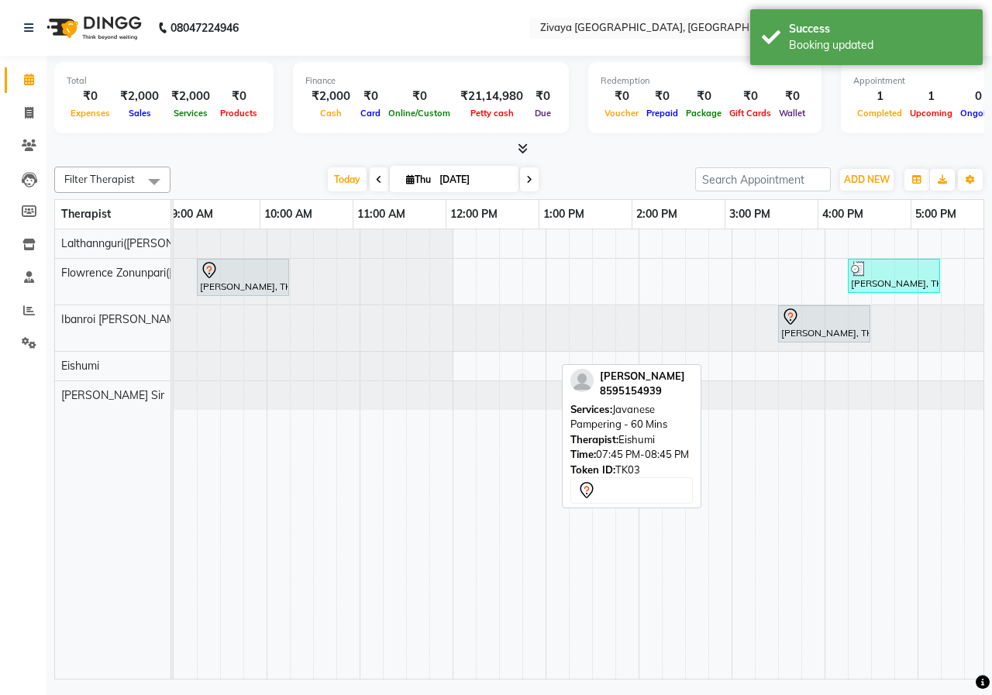
scroll to position [0, 0]
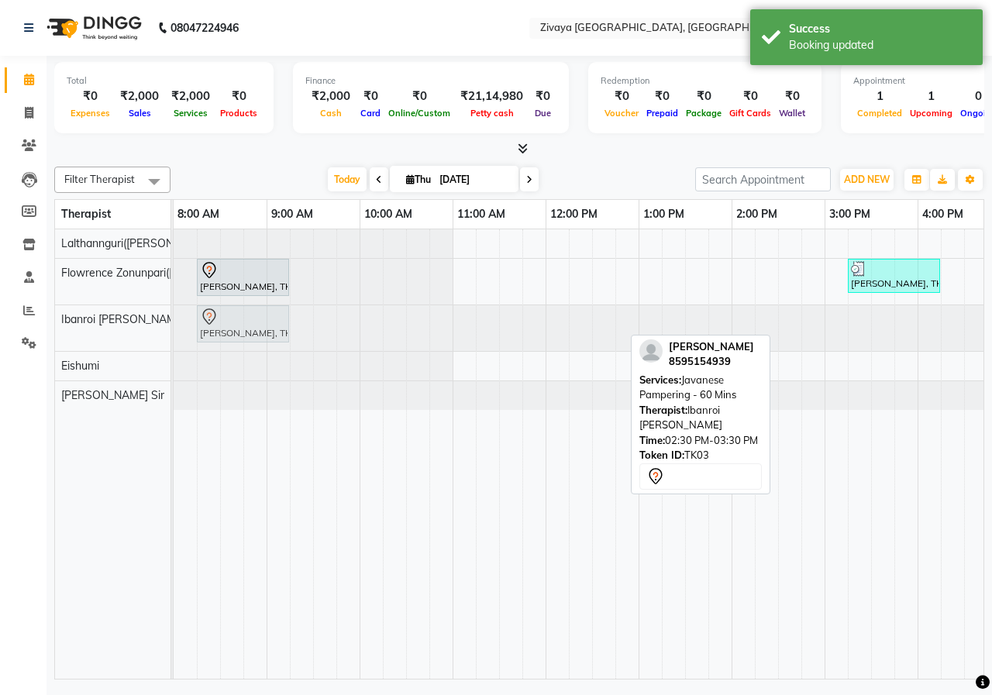
drag, startPoint x: 822, startPoint y: 336, endPoint x: 240, endPoint y: 336, distance: 582.1
click at [174, 336] on div "[PERSON_NAME], TK03, 02:30 PM-03:30 PM, Javanese Pampering - 60 Mins [PERSON_NA…" at bounding box center [174, 328] width 0 height 46
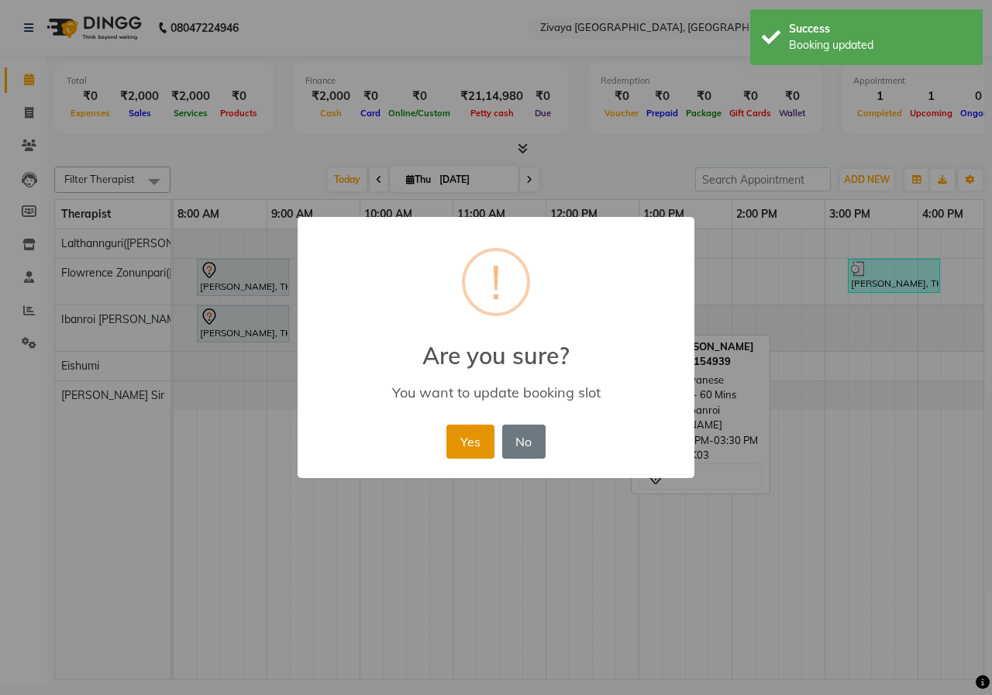
drag, startPoint x: 477, startPoint y: 450, endPoint x: 487, endPoint y: 510, distance: 60.4
click at [477, 450] on button "Yes" at bounding box center [469, 442] width 47 height 34
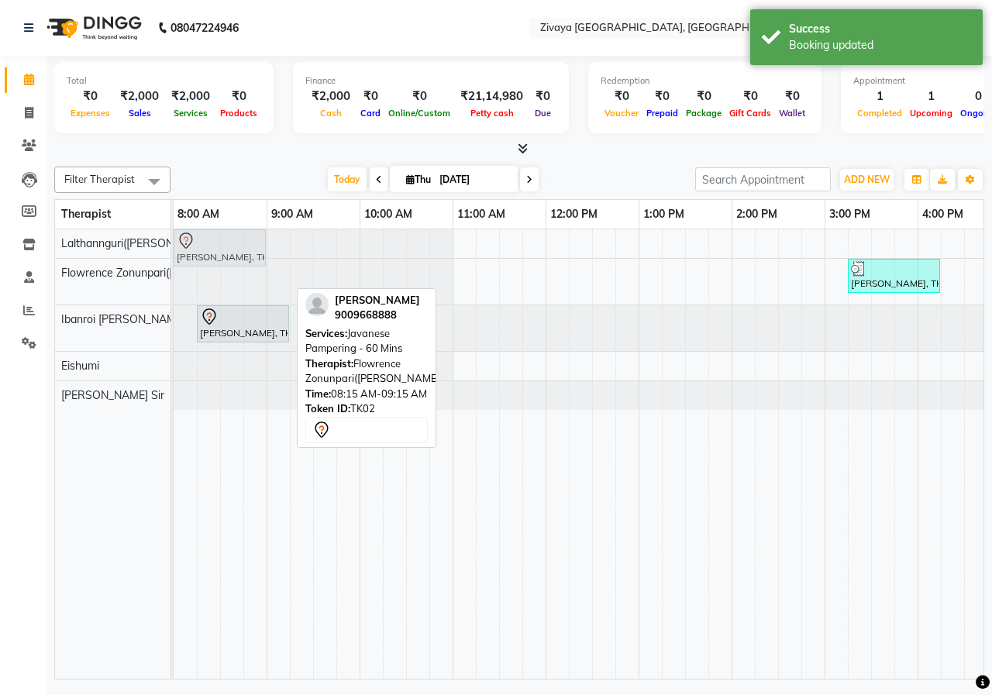
drag, startPoint x: 249, startPoint y: 277, endPoint x: 216, endPoint y: 245, distance: 45.5
click at [216, 245] on tbody "[PERSON_NAME], TK02, 08:15 AM-09:15 AM, Javanese Pampering - 60 Mins [PERSON_NA…" at bounding box center [918, 319] width 1488 height 181
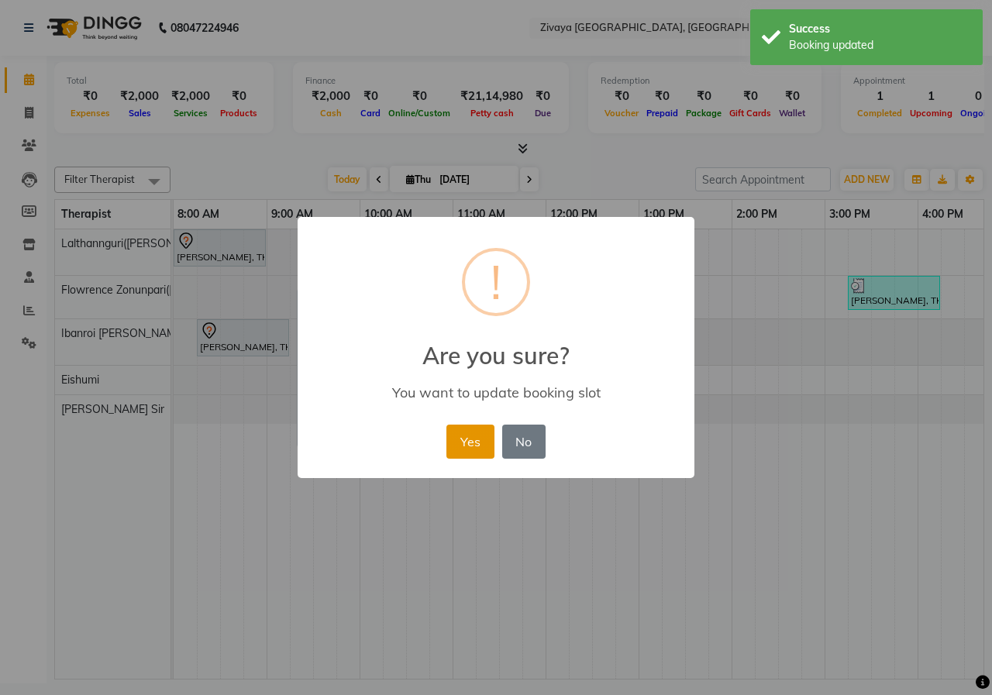
click at [477, 434] on button "Yes" at bounding box center [469, 442] width 47 height 34
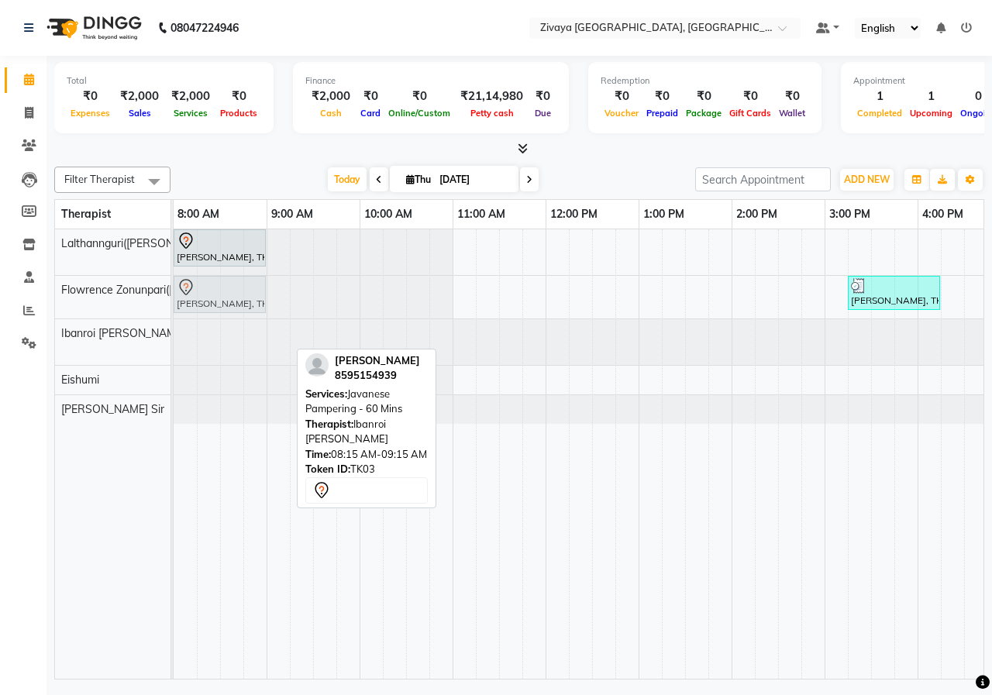
drag, startPoint x: 236, startPoint y: 344, endPoint x: 211, endPoint y: 296, distance: 54.1
click at [211, 296] on tbody "[PERSON_NAME], TK02, 08:00 AM-09:00 AM, Javanese Pampering - 60 Mins [PERSON_NA…" at bounding box center [918, 326] width 1488 height 195
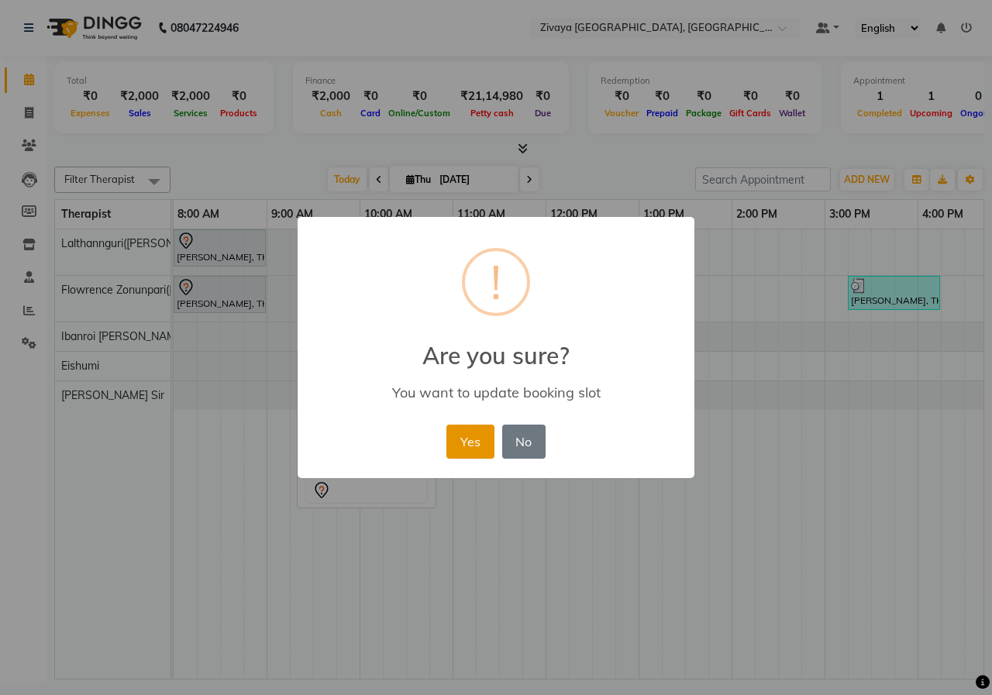
click at [465, 444] on button "Yes" at bounding box center [469, 442] width 47 height 34
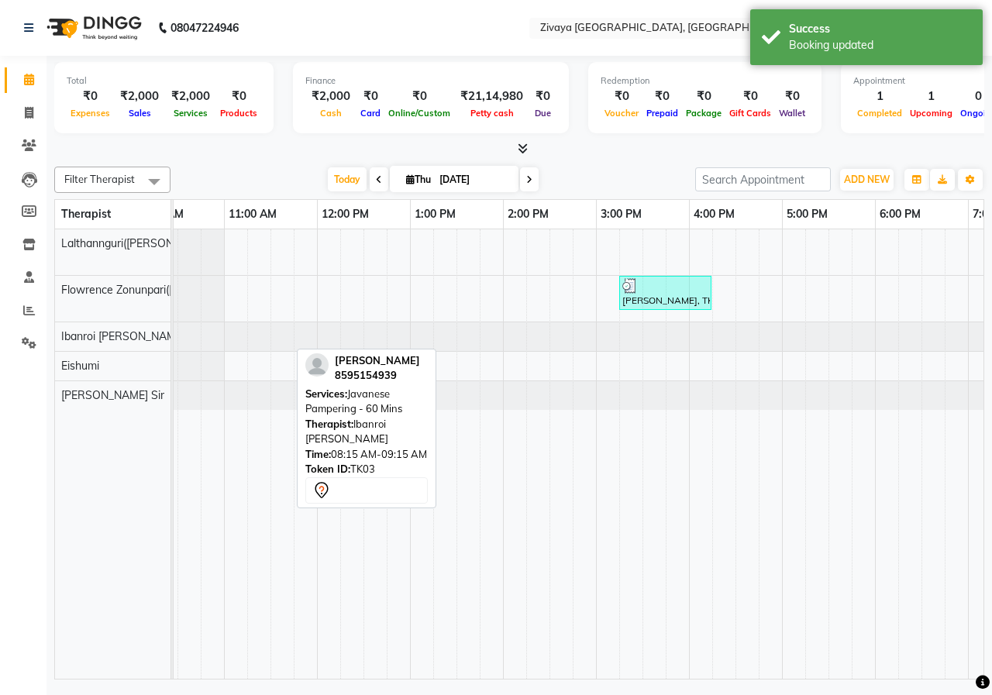
scroll to position [0, 237]
